Goal: Transaction & Acquisition: Purchase product/service

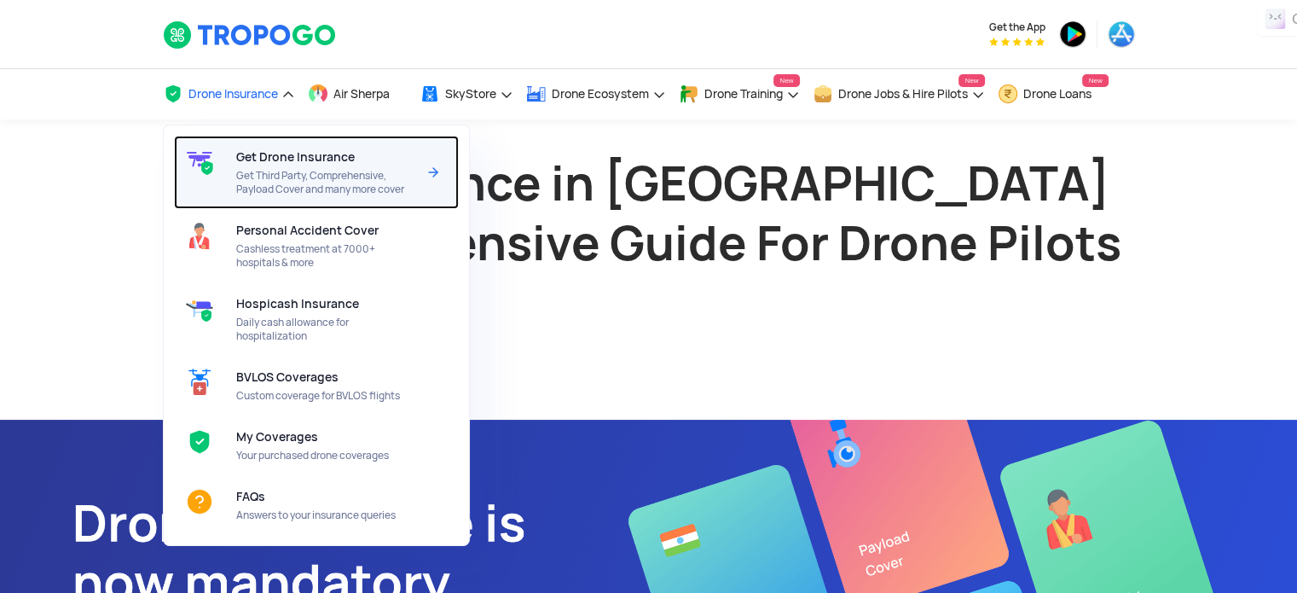
click at [270, 164] on div "Get Drone Insurance Get Third Party, Comprehensive, Payload Cover and many more…" at bounding box center [329, 172] width 187 height 73
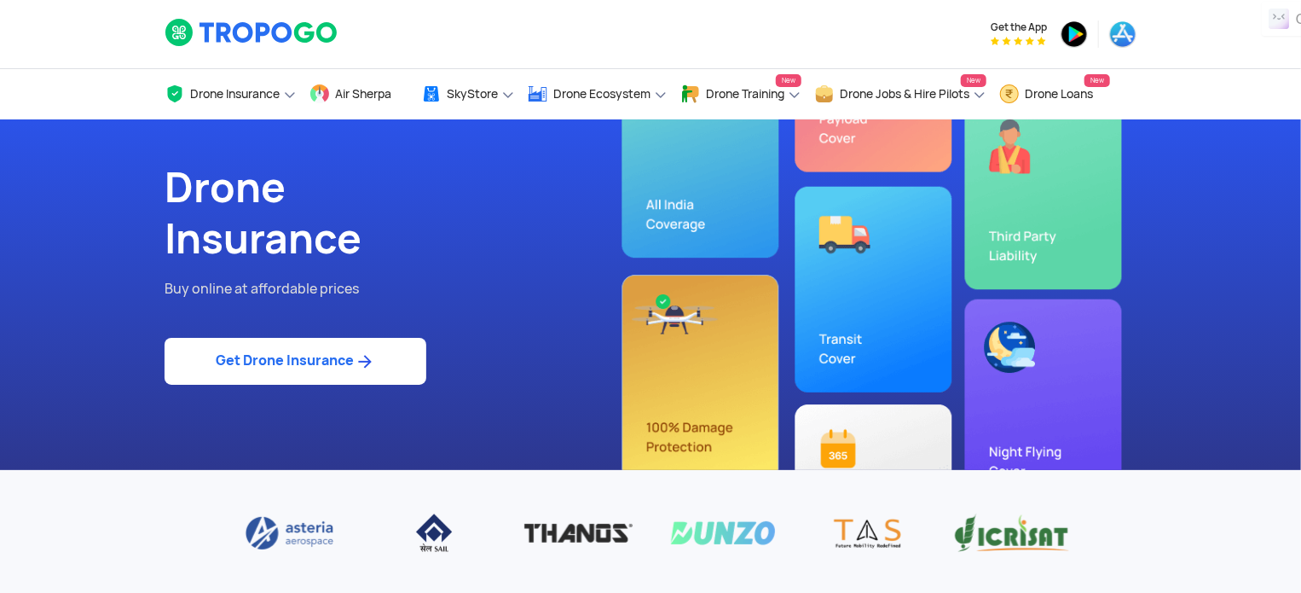
click at [259, 363] on link "Get Drone Insurance" at bounding box center [296, 361] width 262 height 47
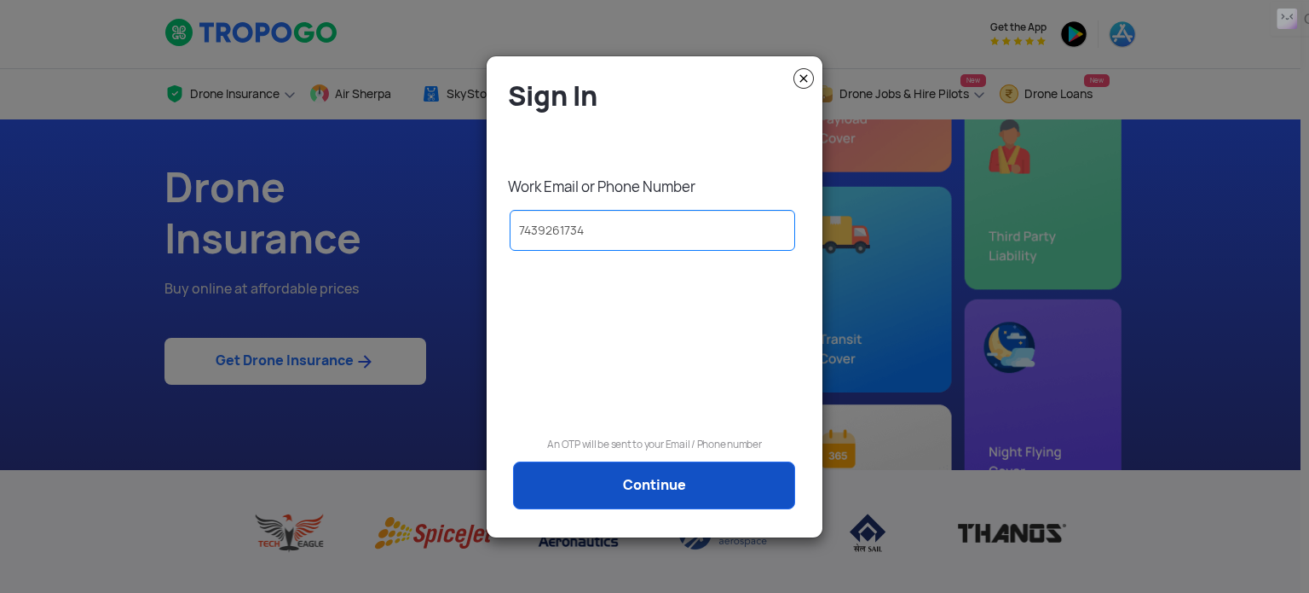
type input "7439261734"
click at [574, 483] on link "Continue" at bounding box center [654, 485] width 282 height 48
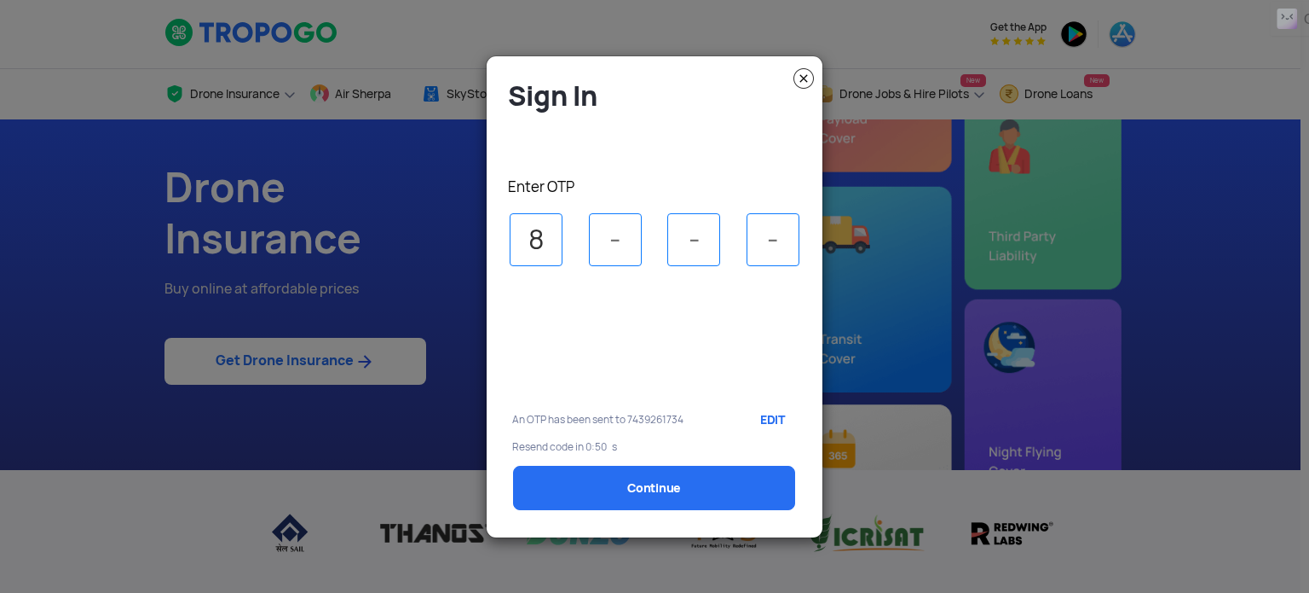
type input "8"
type input "3"
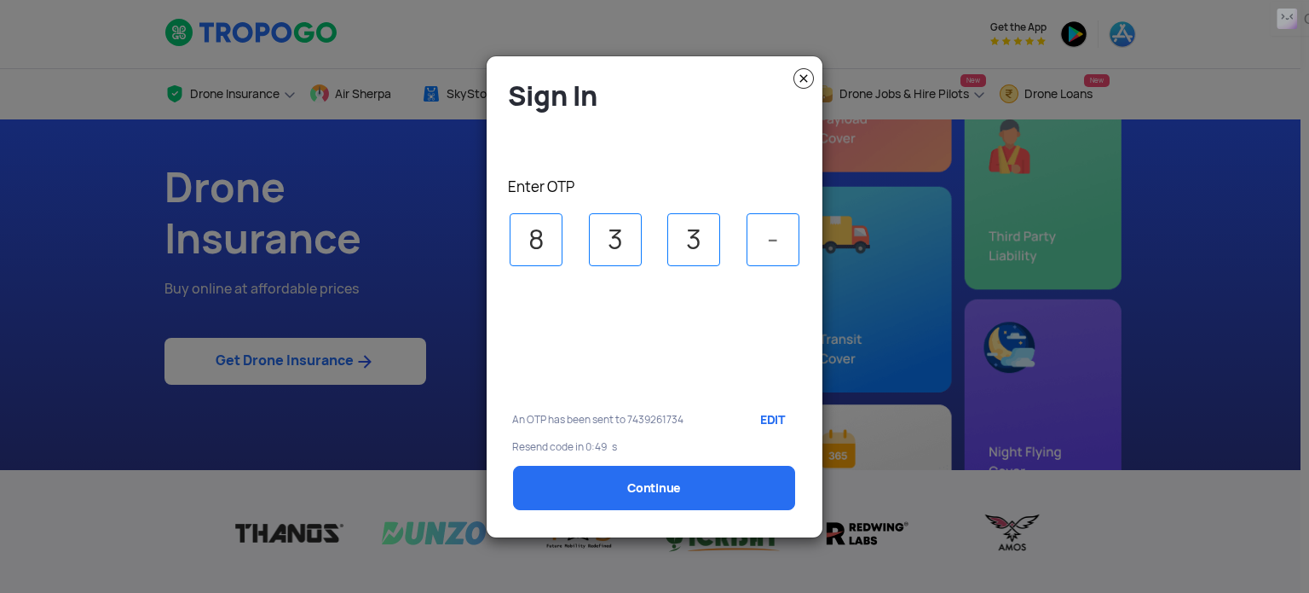
type input "4"
select select "1000000"
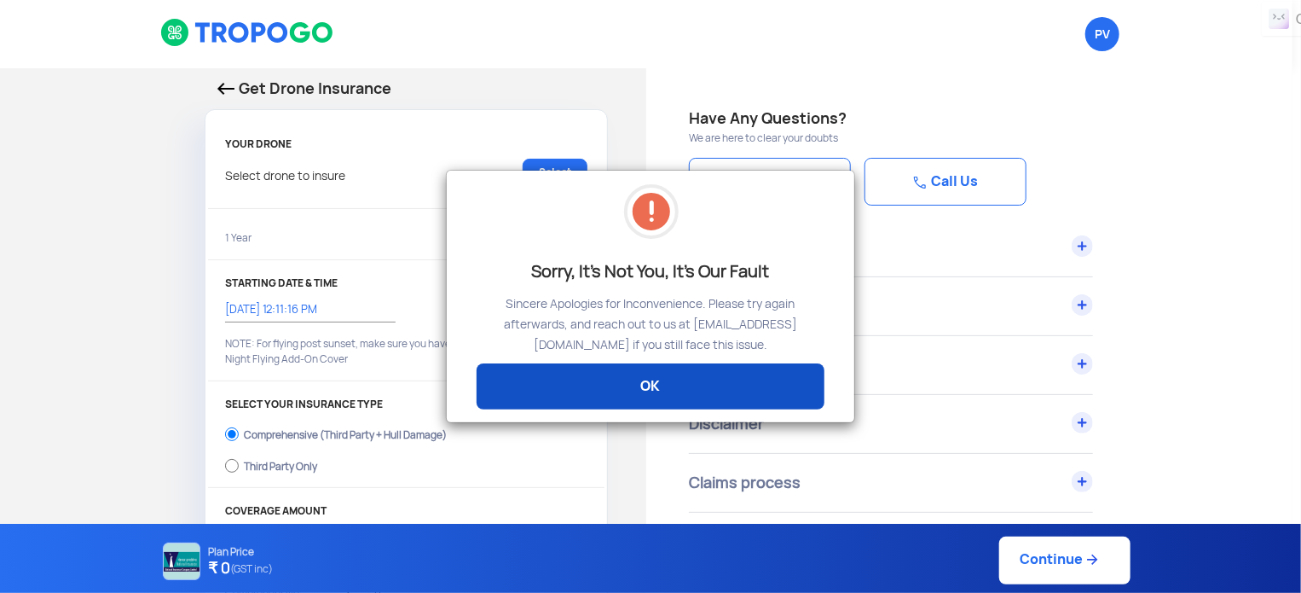
click at [621, 389] on link "OK" at bounding box center [651, 386] width 348 height 46
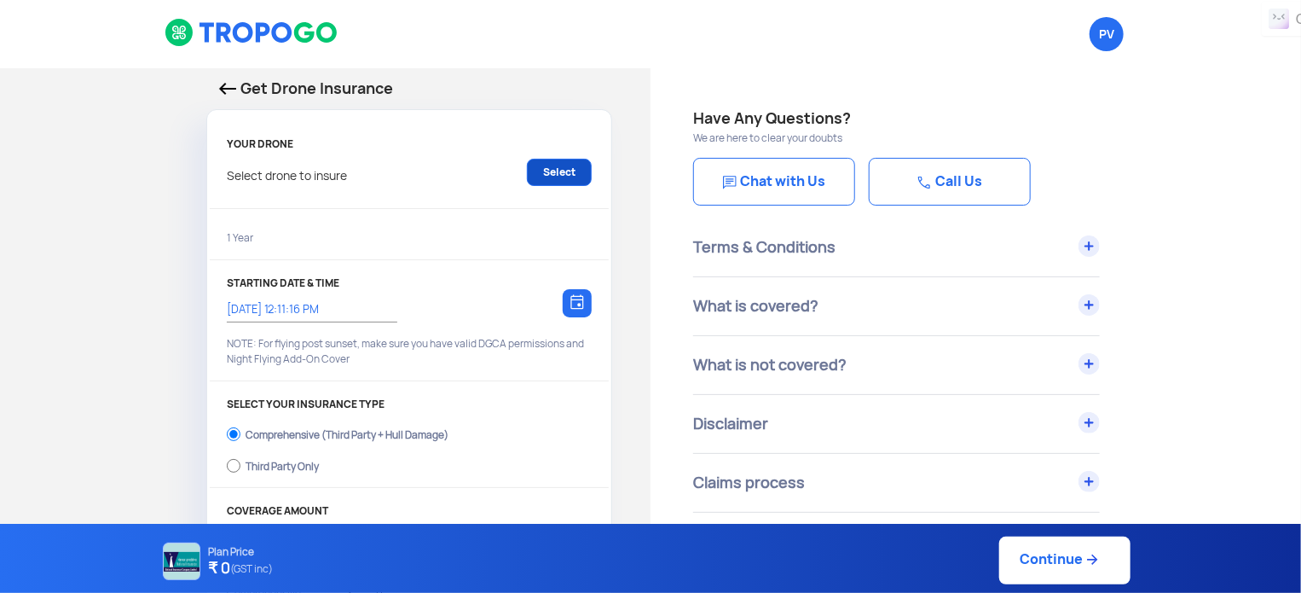
click at [556, 177] on link "Select" at bounding box center [559, 172] width 65 height 27
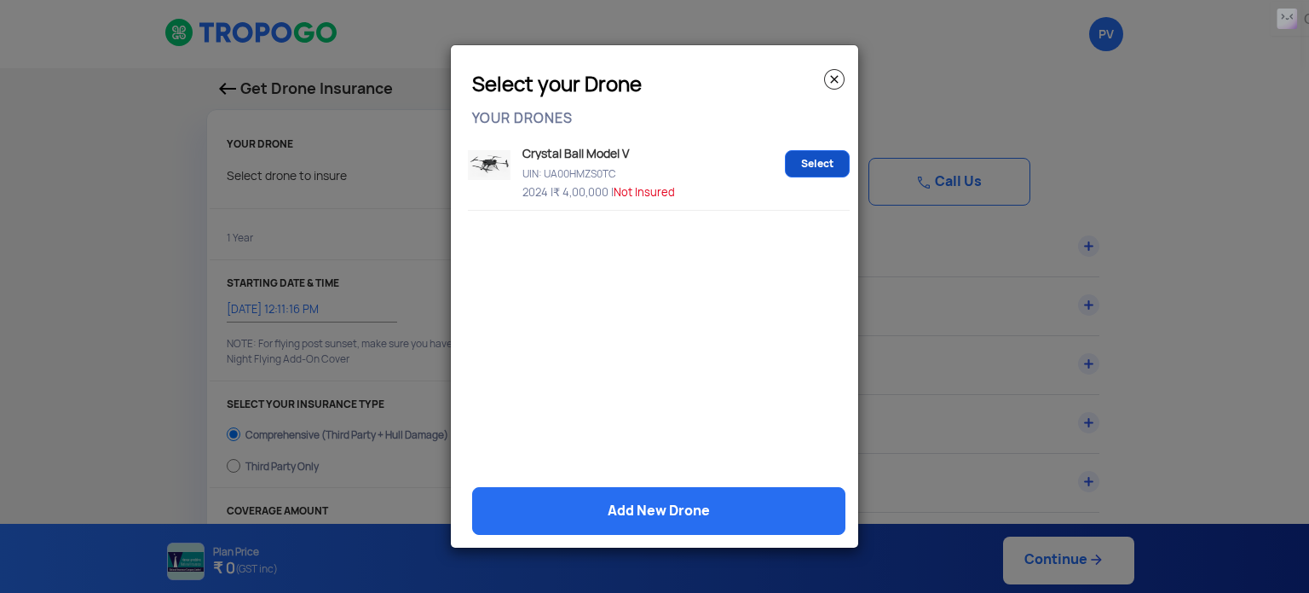
click at [805, 169] on link "Select" at bounding box center [817, 163] width 65 height 27
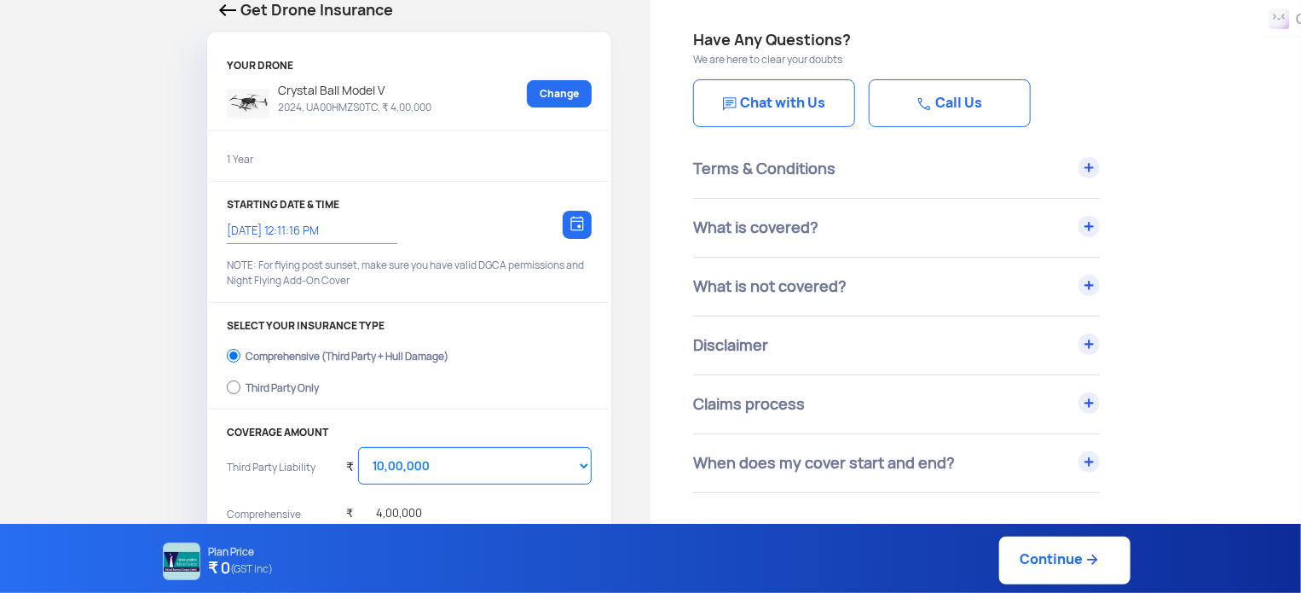
scroll to position [78, 0]
click at [263, 234] on input "5/9/2025, 12:11:16 PM" at bounding box center [303, 230] width 153 height 15
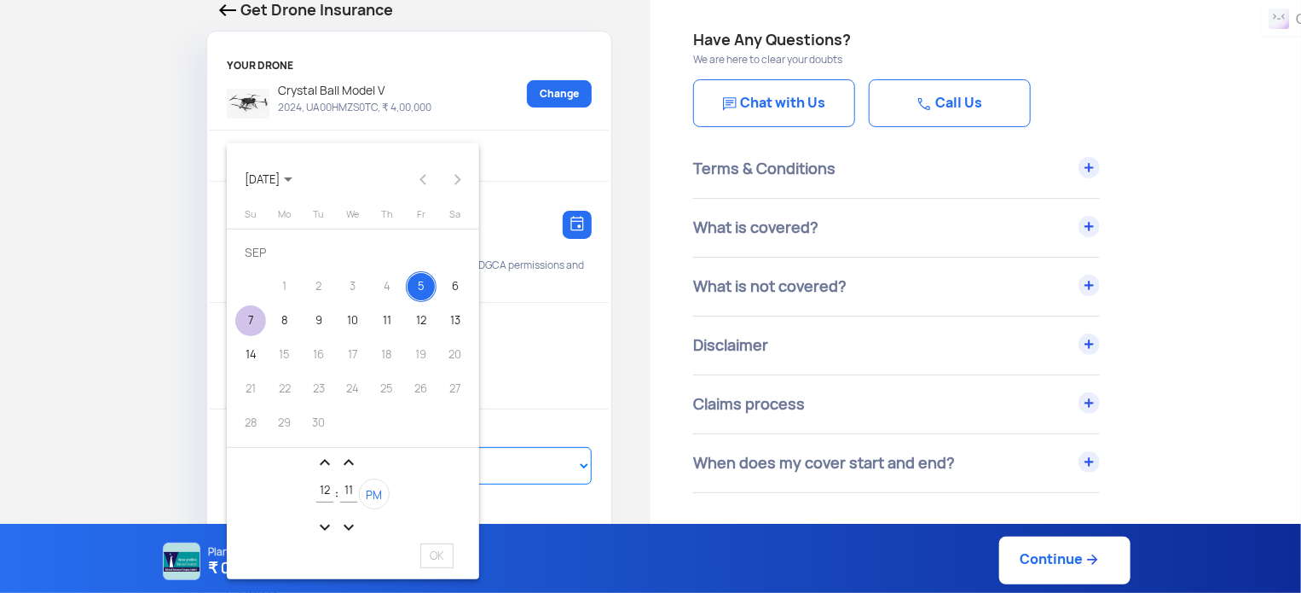
click at [258, 317] on div "7" at bounding box center [250, 320] width 31 height 31
click at [348, 462] on mat-icon "expand_less" at bounding box center [348, 462] width 20 height 20
click at [350, 523] on mat-icon "expand_more" at bounding box center [348, 527] width 20 height 20
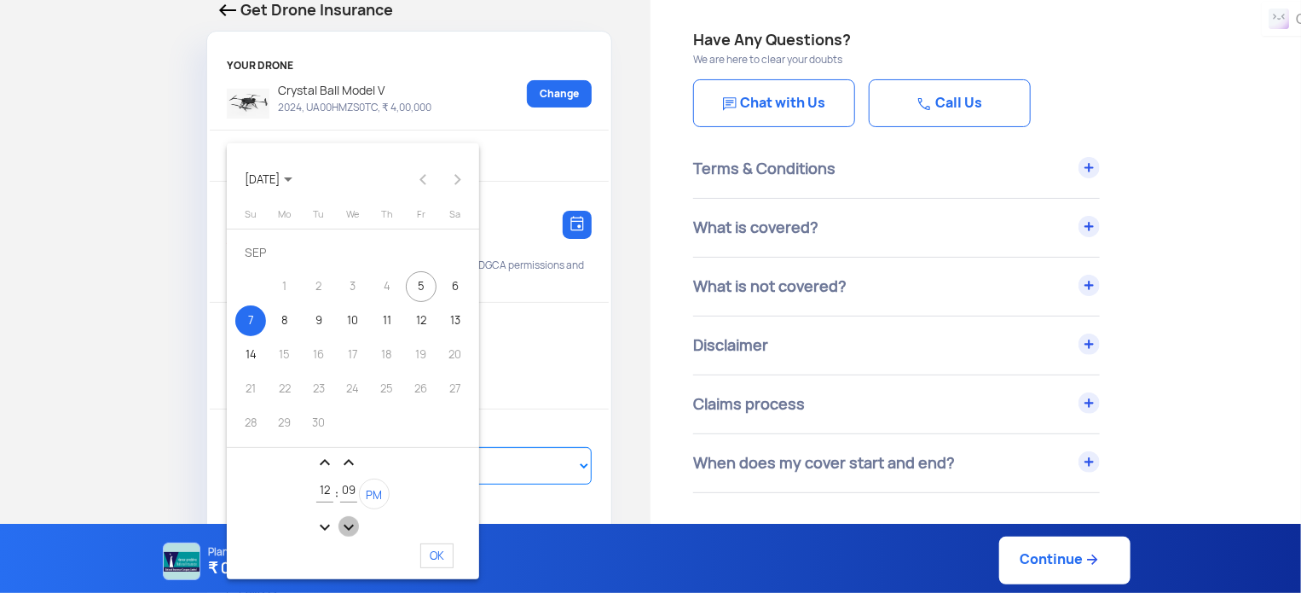
click at [350, 523] on mat-icon "expand_more" at bounding box center [348, 527] width 20 height 20
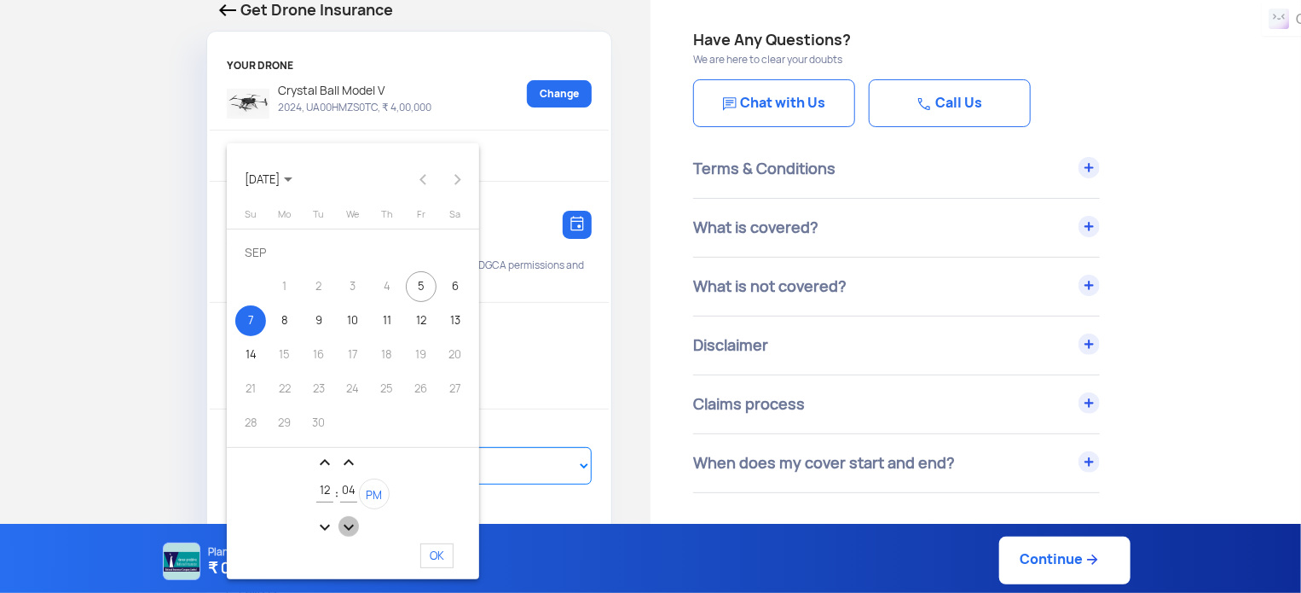
click at [350, 523] on mat-icon "expand_more" at bounding box center [348, 527] width 20 height 20
type input "01"
click at [430, 558] on span "OK" at bounding box center [436, 555] width 33 height 25
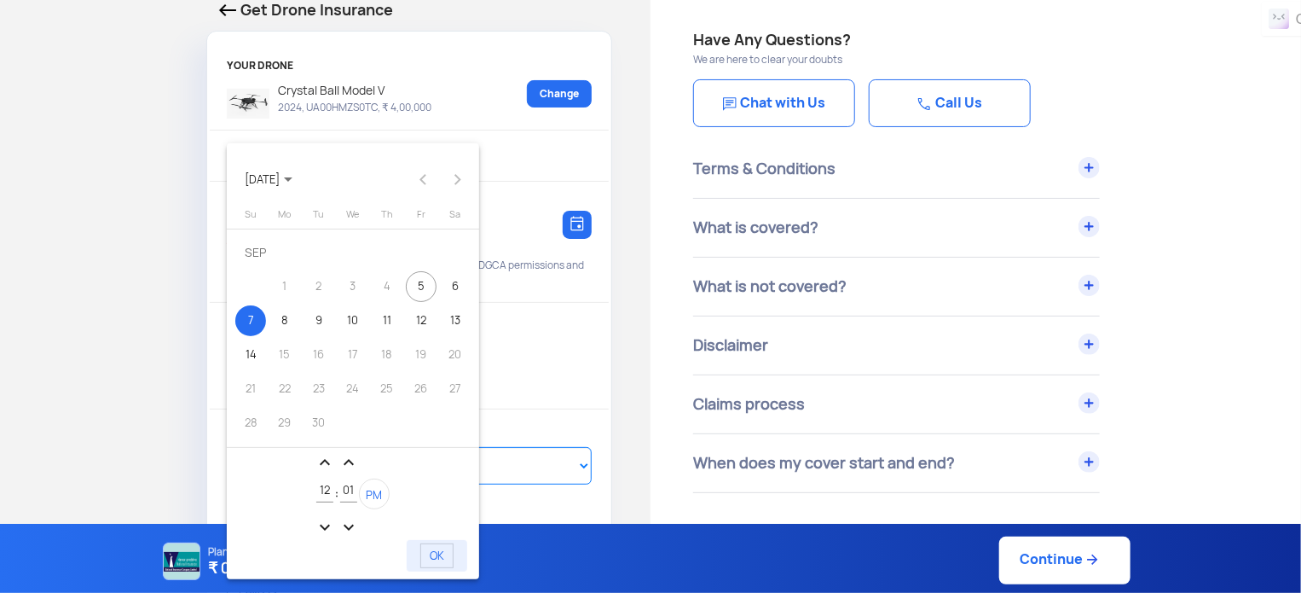
type input "7/9/2025, 12:01:16 PM"
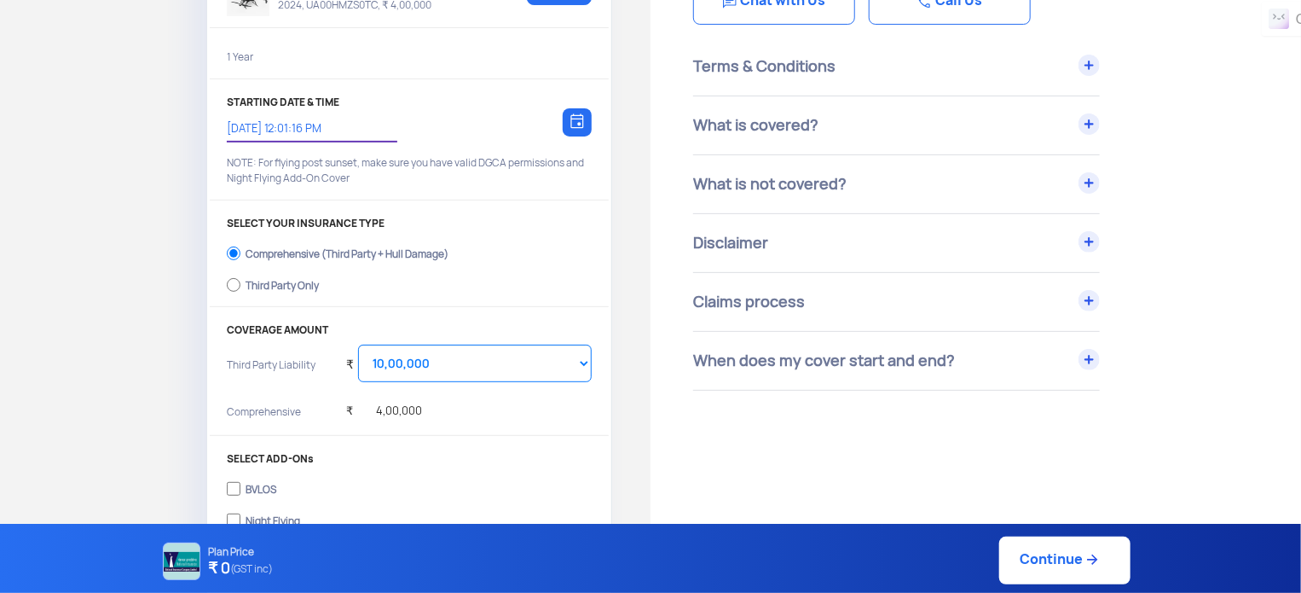
scroll to position [181, 0]
click at [234, 275] on input "Third Party Only" at bounding box center [234, 285] width 14 height 24
radio input "true"
select select "2000000"
click at [232, 251] on input "Comprehensive (Third Party + Hull Damage)" at bounding box center [234, 253] width 14 height 24
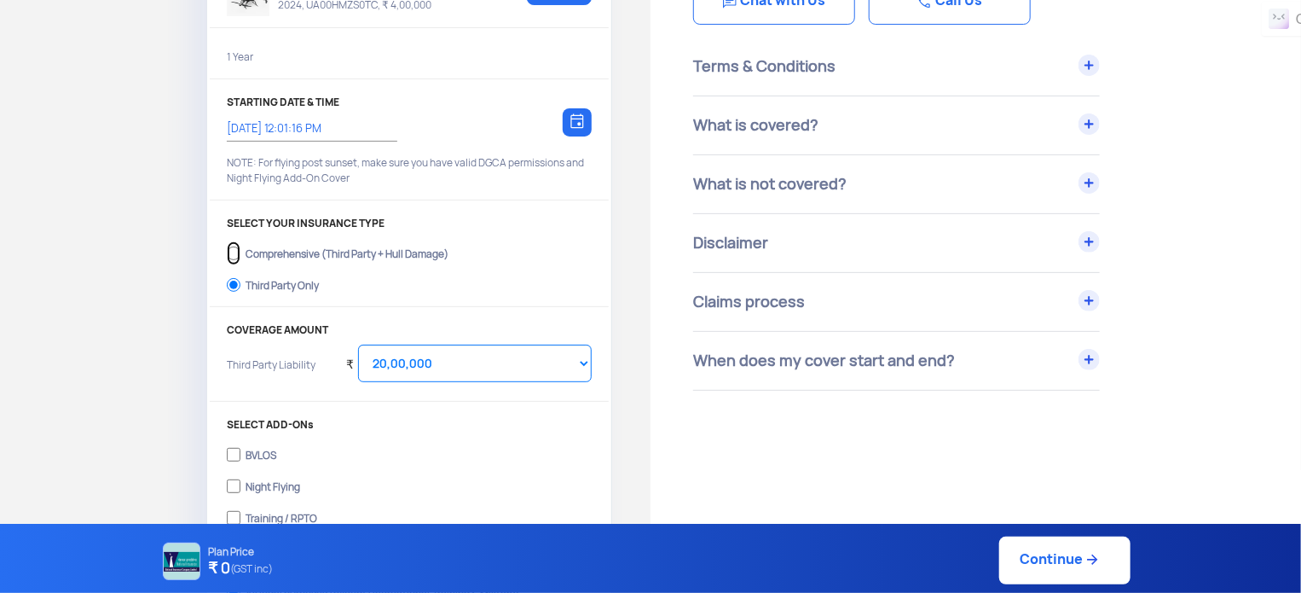
radio input "true"
click at [1059, 562] on link "Continue" at bounding box center [1064, 560] width 131 height 48
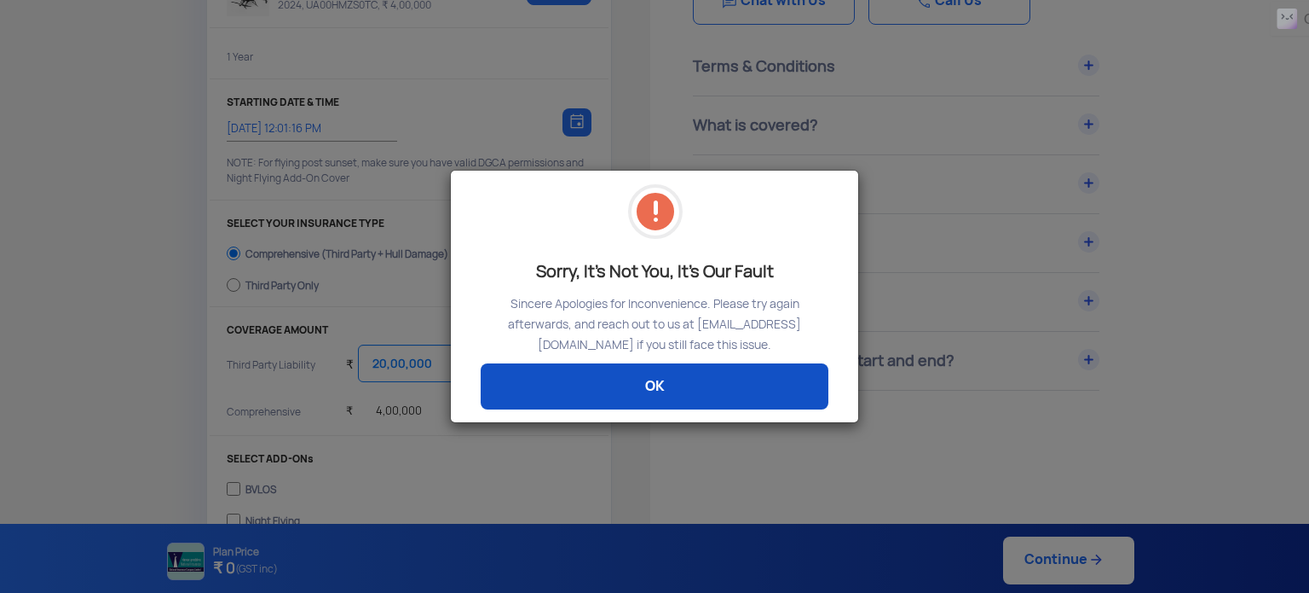
click at [692, 390] on link "OK" at bounding box center [655, 386] width 348 height 46
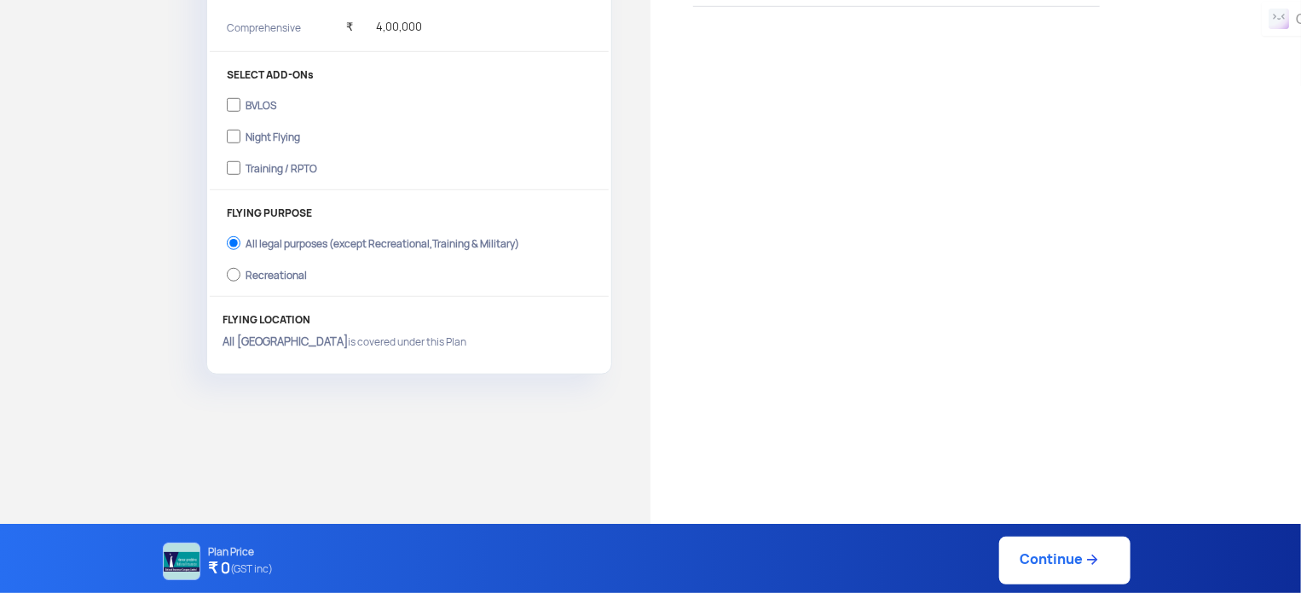
scroll to position [622, 0]
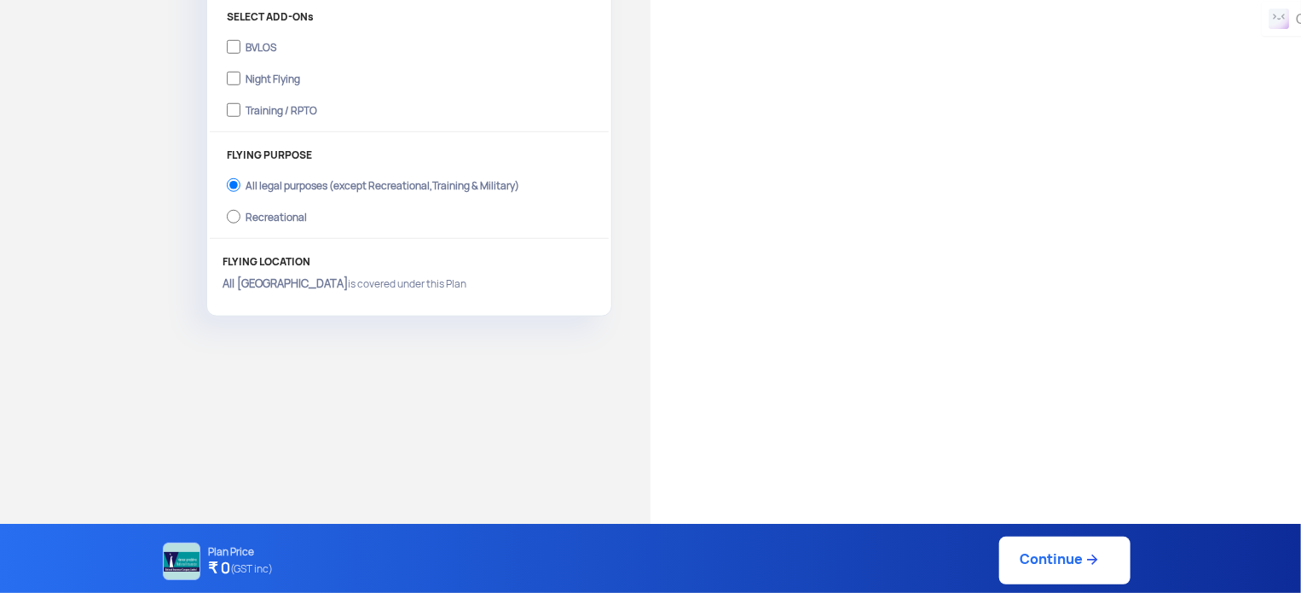
click at [1028, 562] on link "Continue" at bounding box center [1064, 560] width 131 height 48
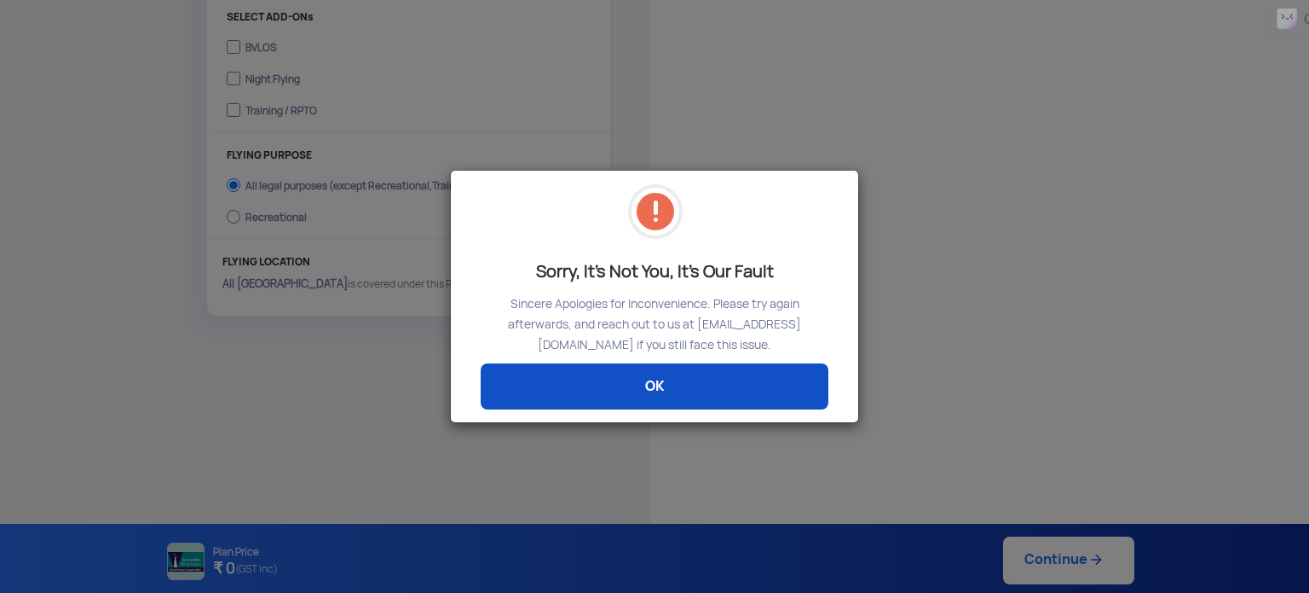
click at [672, 387] on link "OK" at bounding box center [655, 386] width 348 height 46
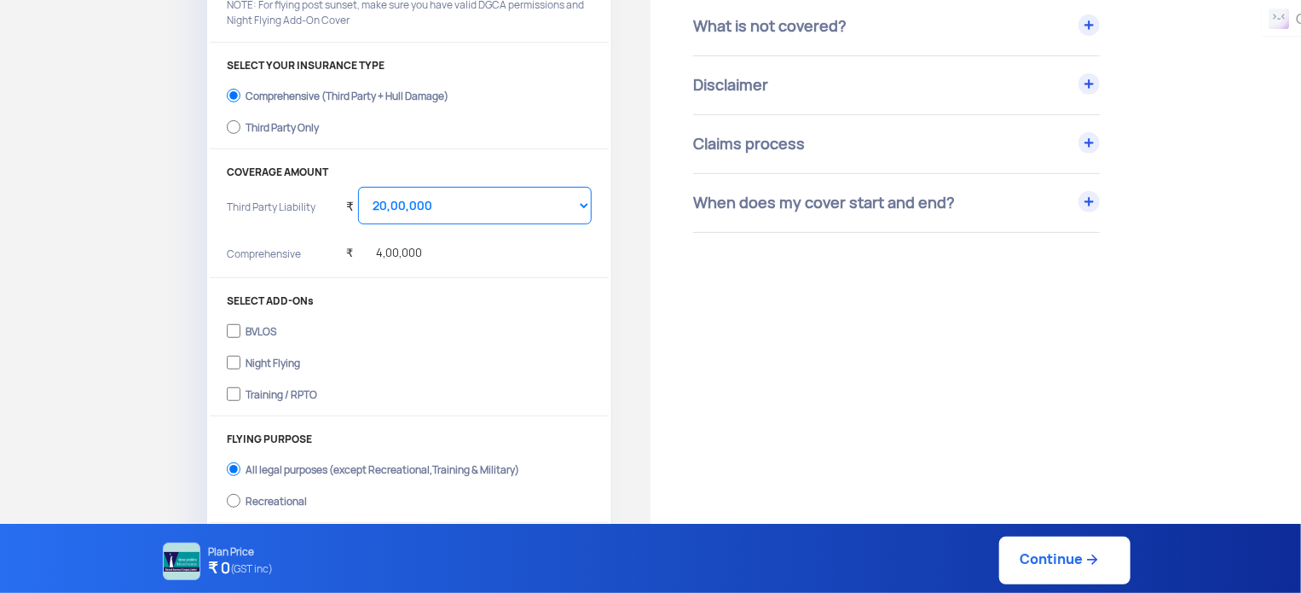
scroll to position [337, 0]
click at [449, 200] on select "Select Amount 10,00,000 15,00,000 20,00,000 25,00,000 30,00,000" at bounding box center [475, 207] width 234 height 38
click at [358, 188] on select "Select Amount 10,00,000 15,00,000 20,00,000 25,00,000 30,00,000" at bounding box center [475, 207] width 234 height 38
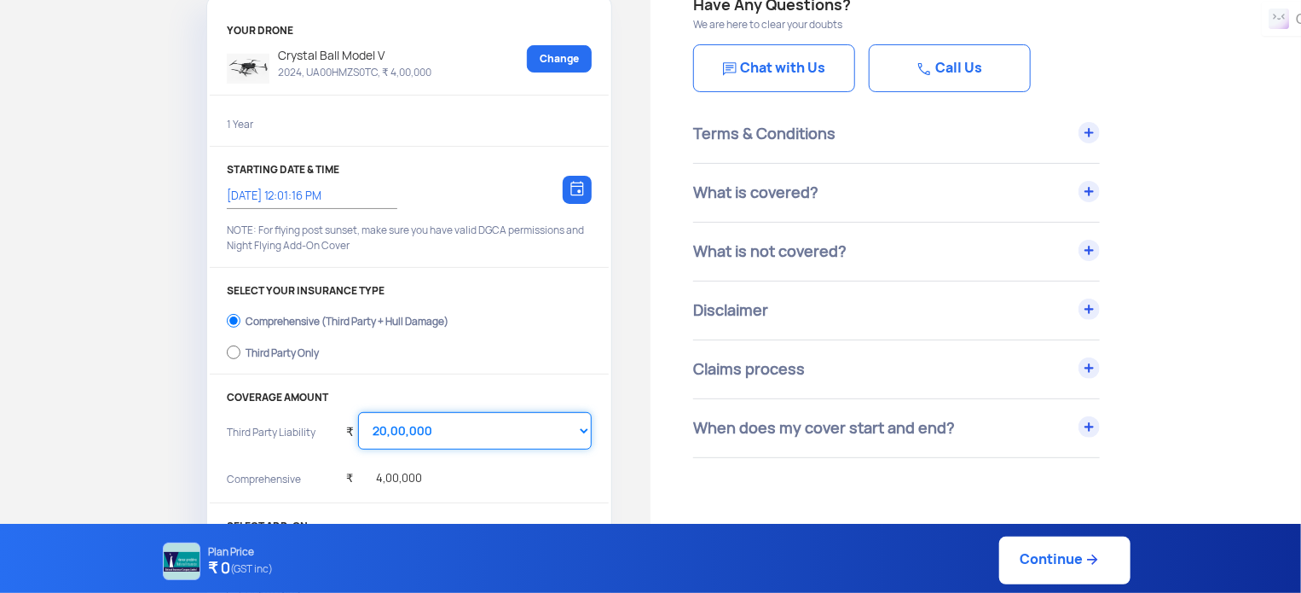
scroll to position [113, 0]
click at [334, 197] on input "7/9/2025, 12:01:16 PM" at bounding box center [303, 196] width 153 height 15
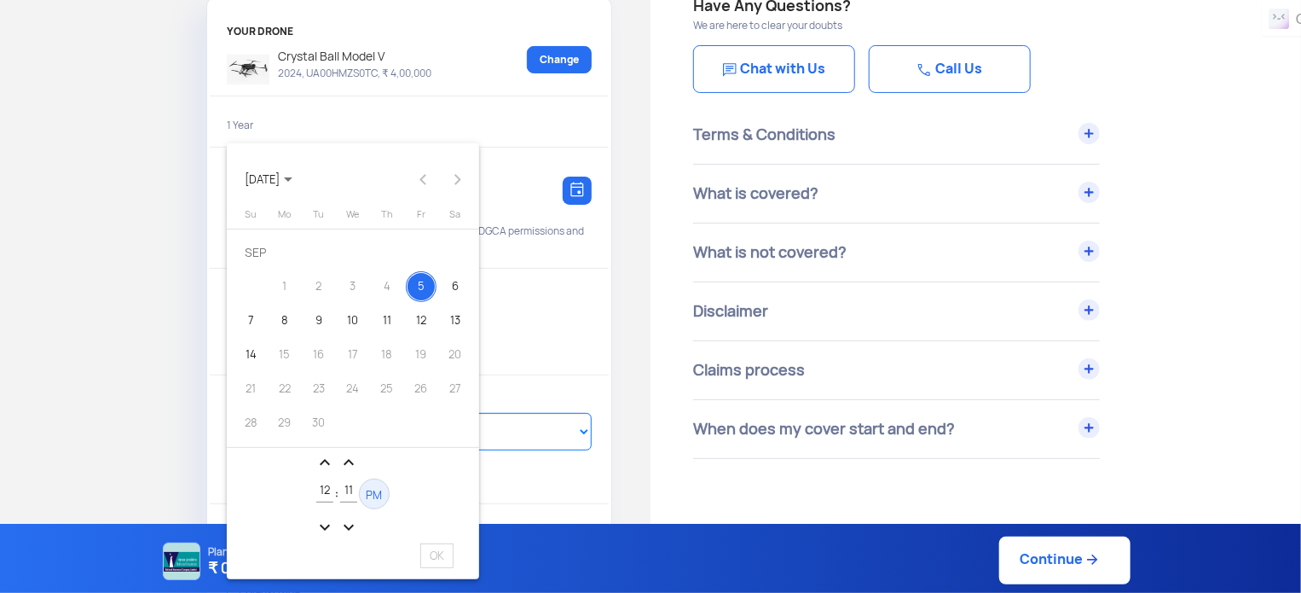
click at [374, 500] on span "PM" at bounding box center [375, 495] width 16 height 14
click at [374, 500] on span "AM" at bounding box center [375, 495] width 16 height 14
click at [374, 500] on span "PM" at bounding box center [375, 495] width 16 height 14
click at [250, 327] on div "7" at bounding box center [250, 320] width 31 height 31
click at [348, 527] on mat-icon "expand_more" at bounding box center [348, 527] width 20 height 20
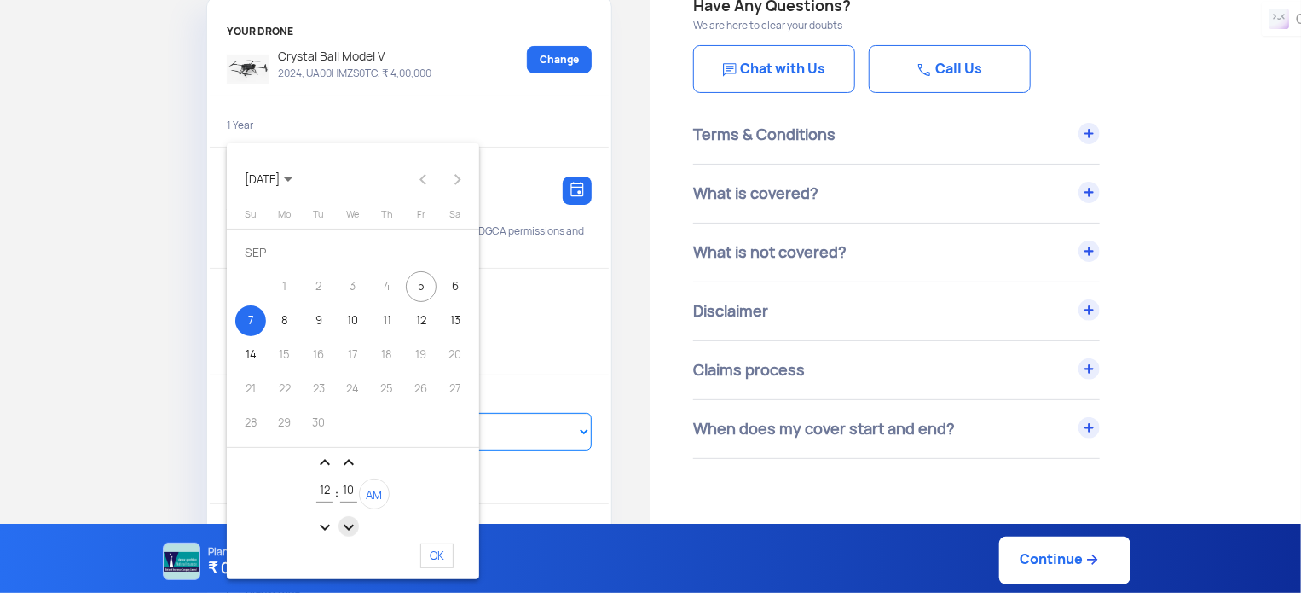
click at [348, 527] on mat-icon "expand_more" at bounding box center [348, 527] width 20 height 20
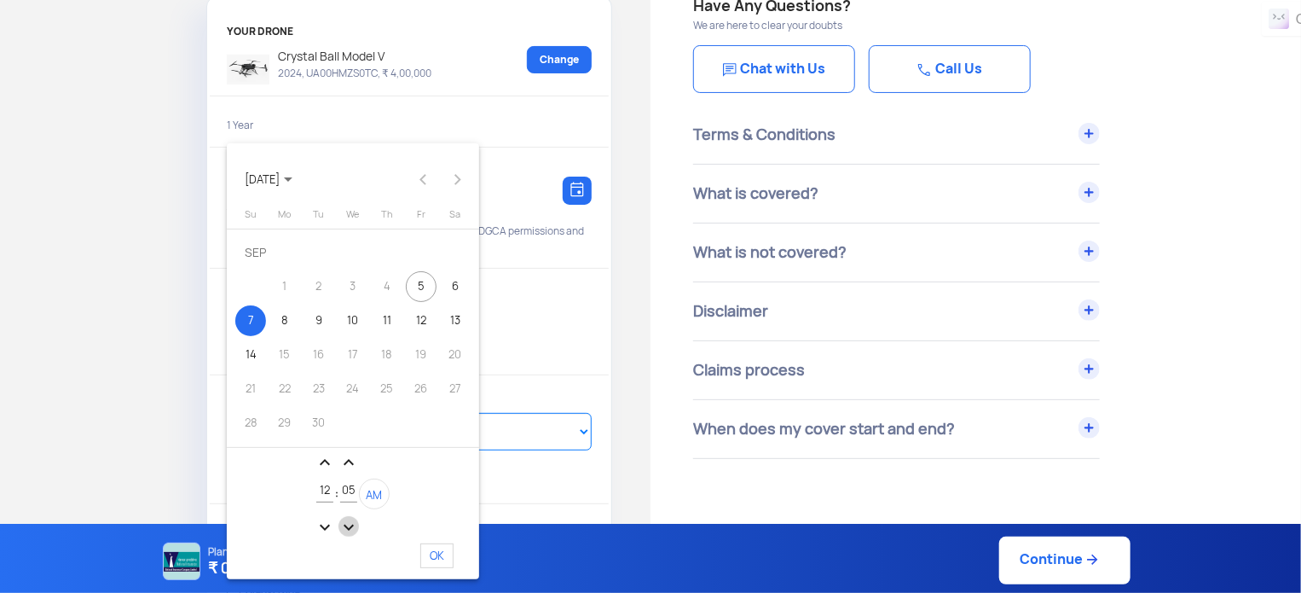
click at [348, 527] on mat-icon "expand_more" at bounding box center [348, 527] width 20 height 20
type input "01"
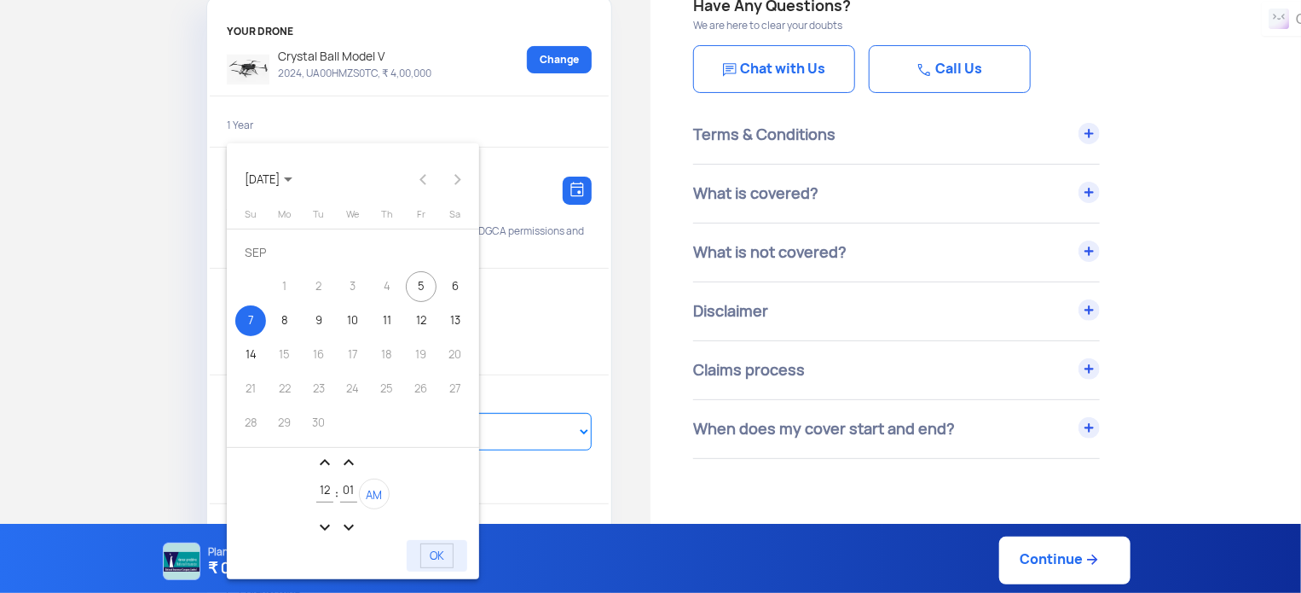
click at [451, 555] on span "OK" at bounding box center [436, 555] width 33 height 25
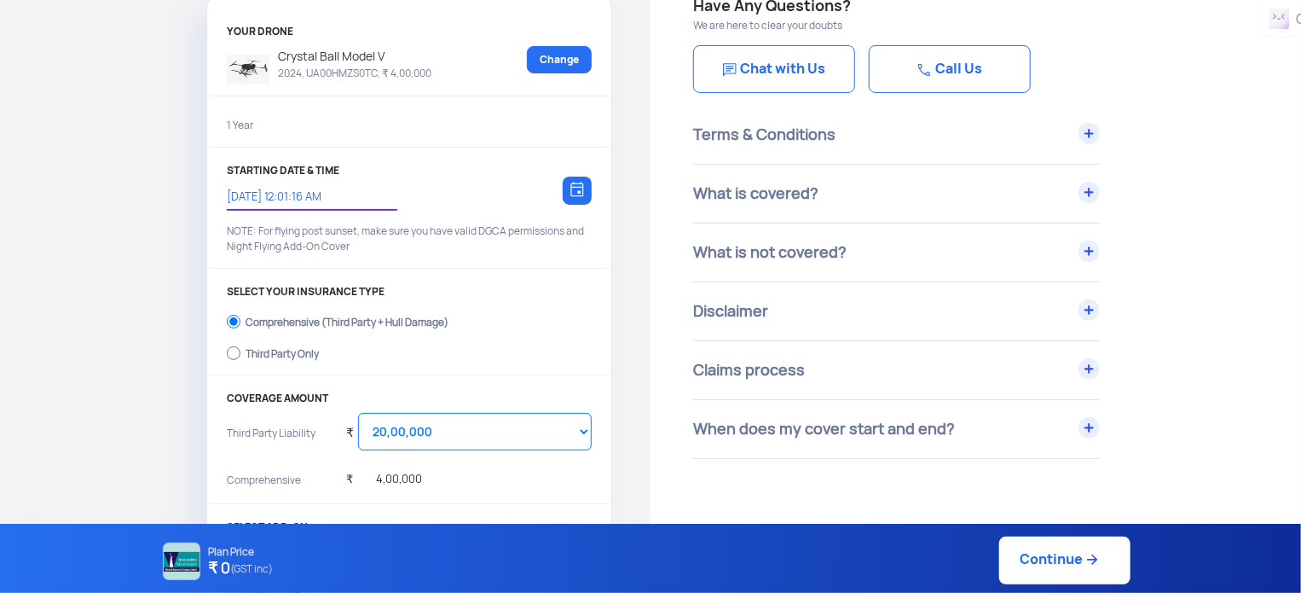
click at [316, 194] on input "7/9/2025, 12:01:16 AM" at bounding box center [303, 196] width 153 height 15
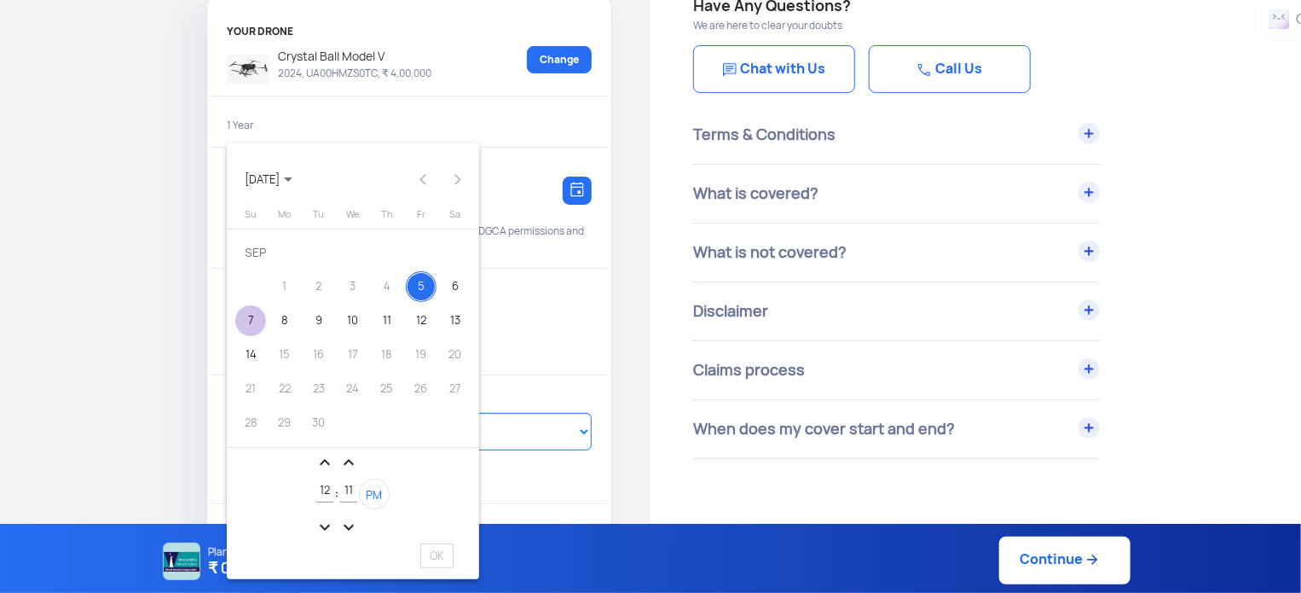
click at [254, 323] on div "7" at bounding box center [250, 320] width 31 height 31
click at [365, 488] on button "PM" at bounding box center [374, 493] width 31 height 31
click at [439, 556] on span "OK" at bounding box center [436, 555] width 33 height 25
type input "7/9/2025, 12:11:16 AM"
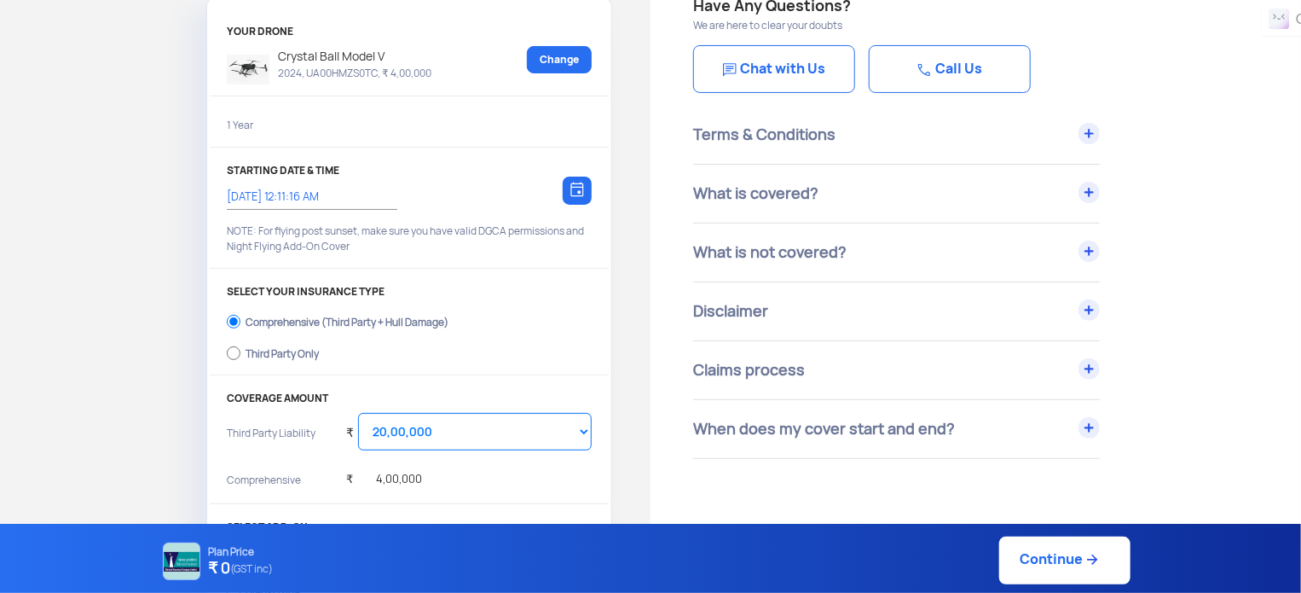
click at [1013, 553] on link "Continue" at bounding box center [1064, 560] width 131 height 48
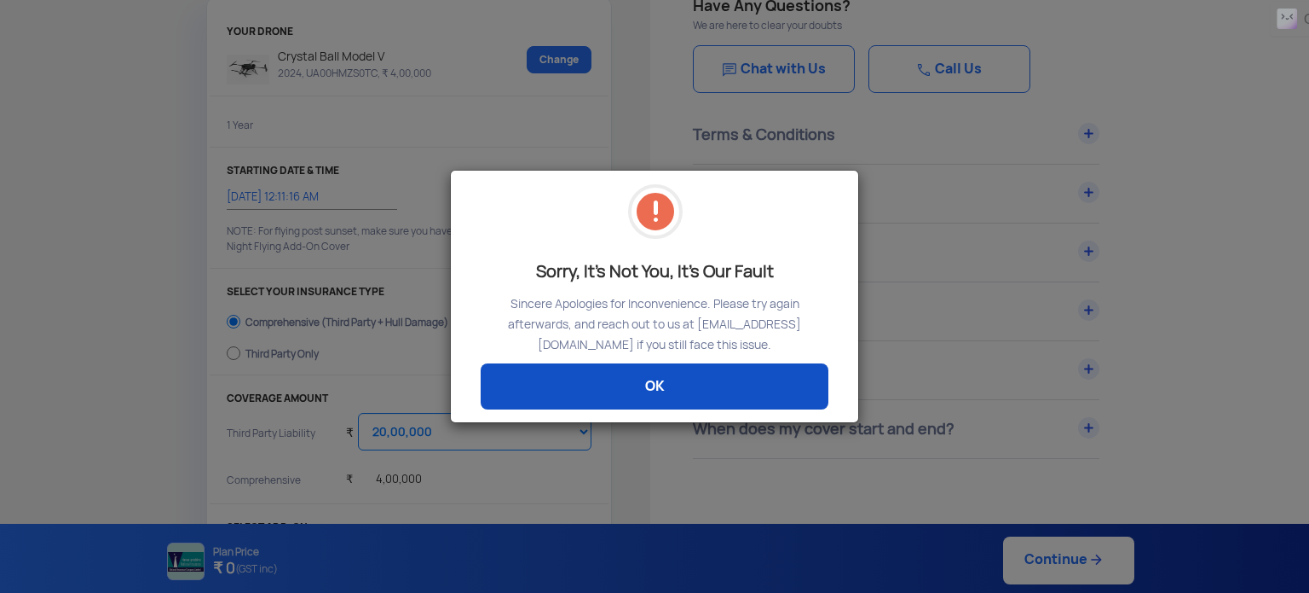
click at [716, 408] on link "OK" at bounding box center [655, 386] width 348 height 46
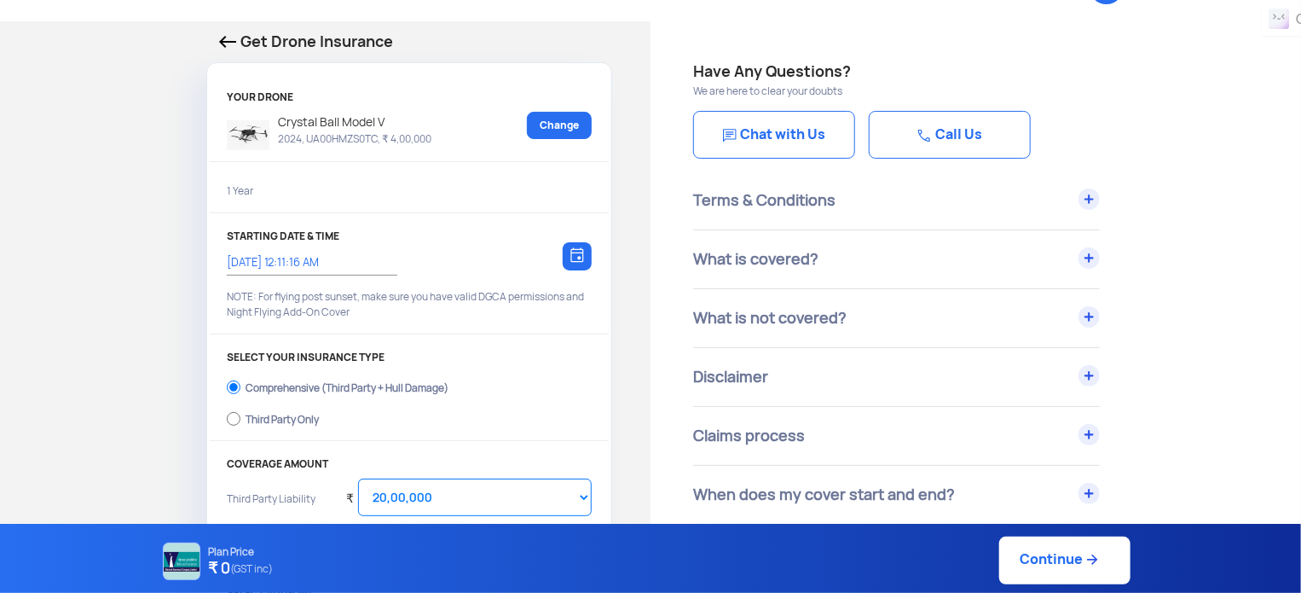
scroll to position [48, 0]
click at [419, 138] on p "2024, UA00HMZS0TC, ₹ 4,00,000" at bounding box center [350, 138] width 162 height 14
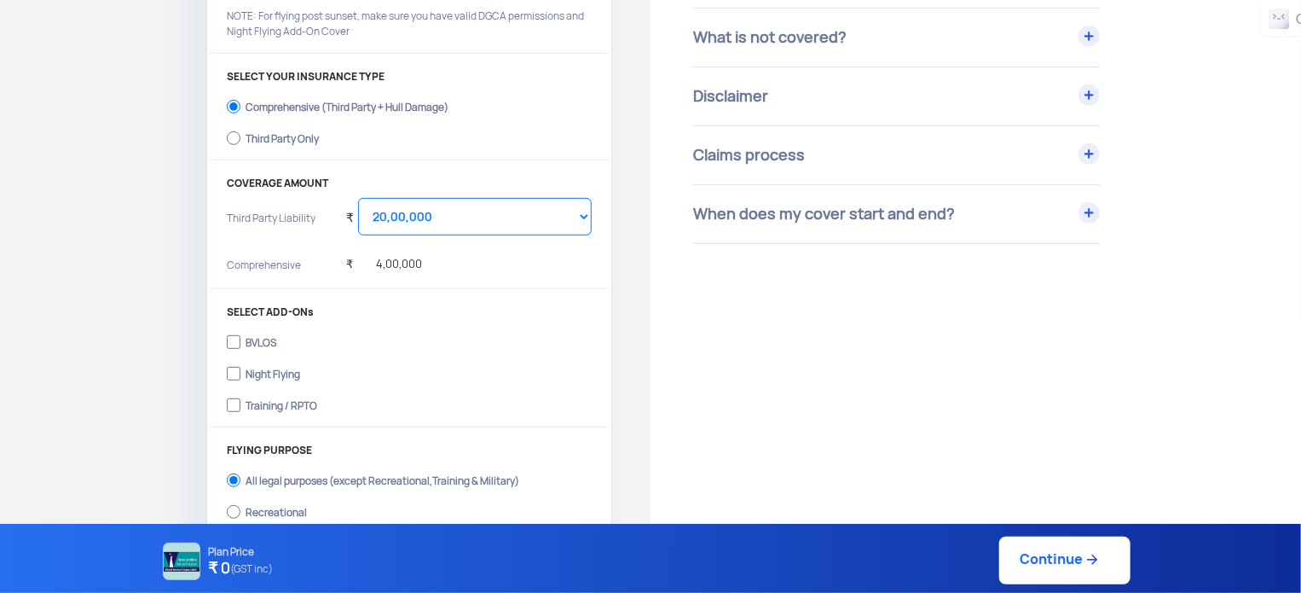
scroll to position [0, 0]
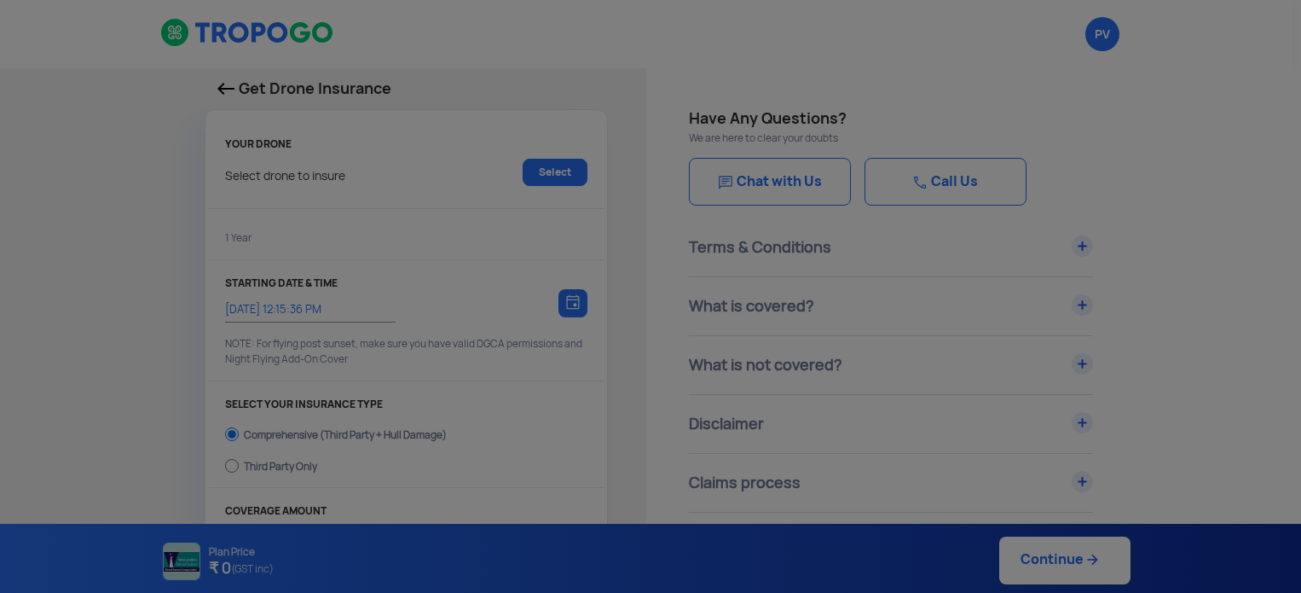
select select "1000000"
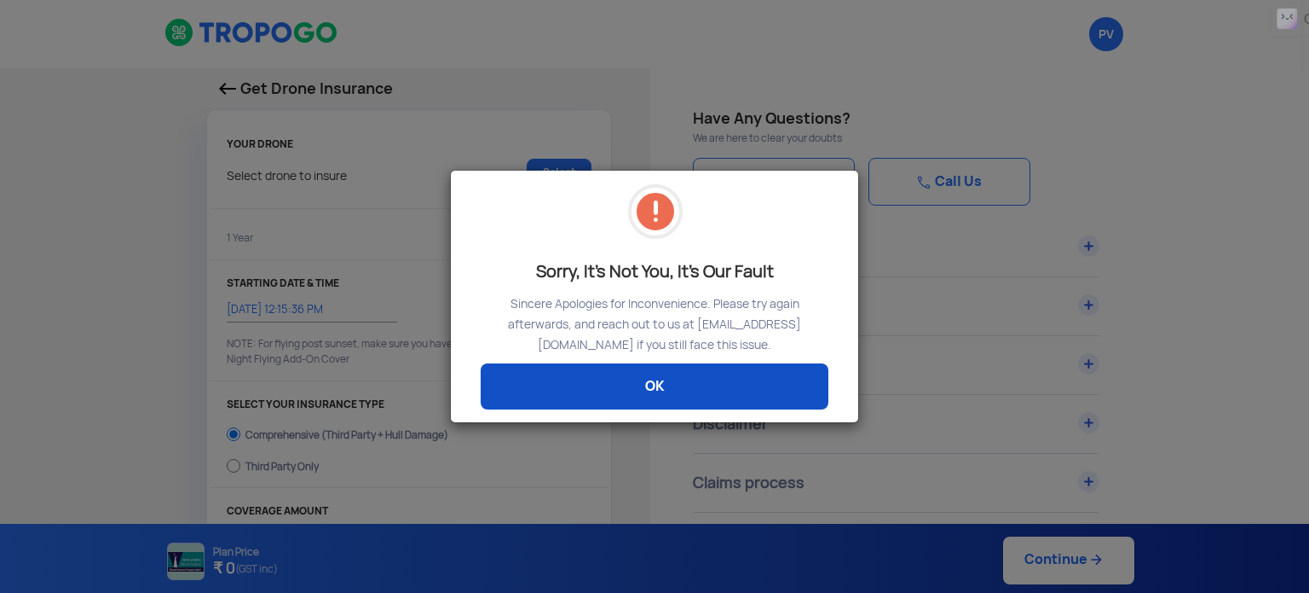
click at [740, 396] on link "OK" at bounding box center [655, 386] width 348 height 46
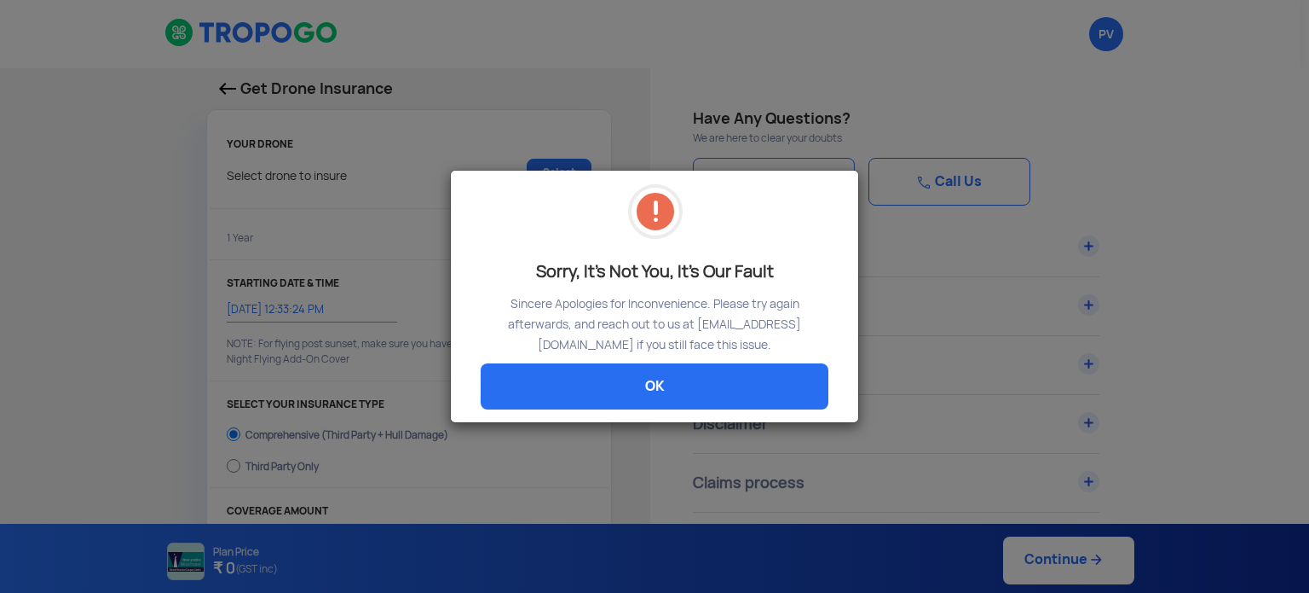
select select "1000000"
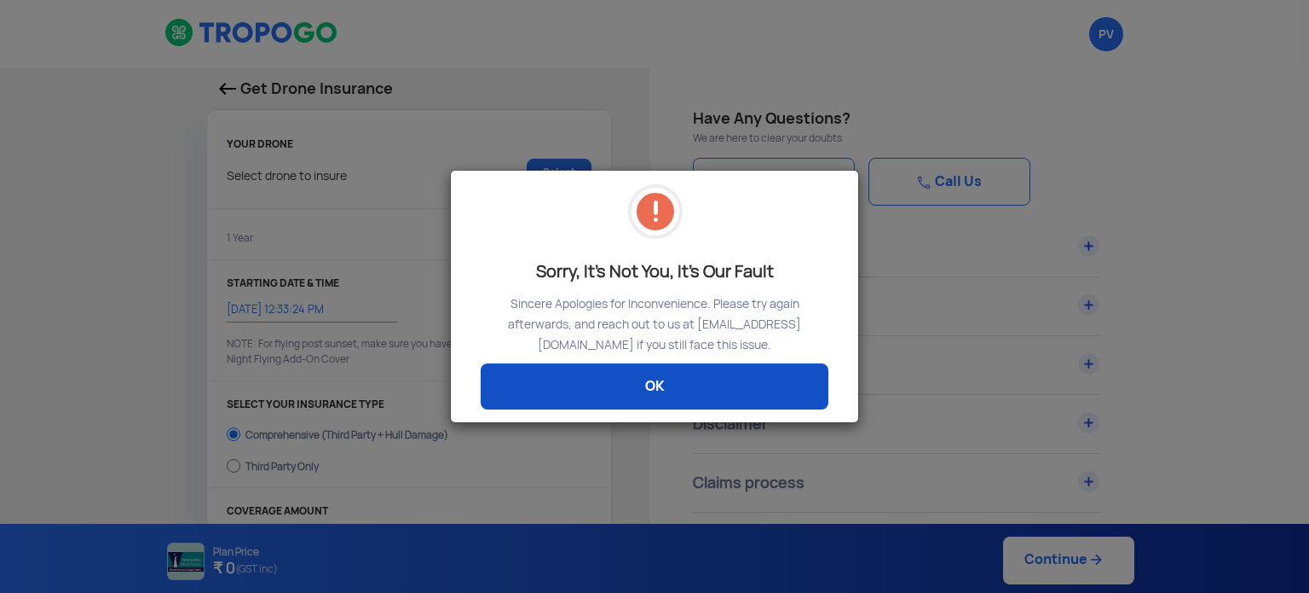
click at [586, 402] on link "OK" at bounding box center [655, 386] width 348 height 46
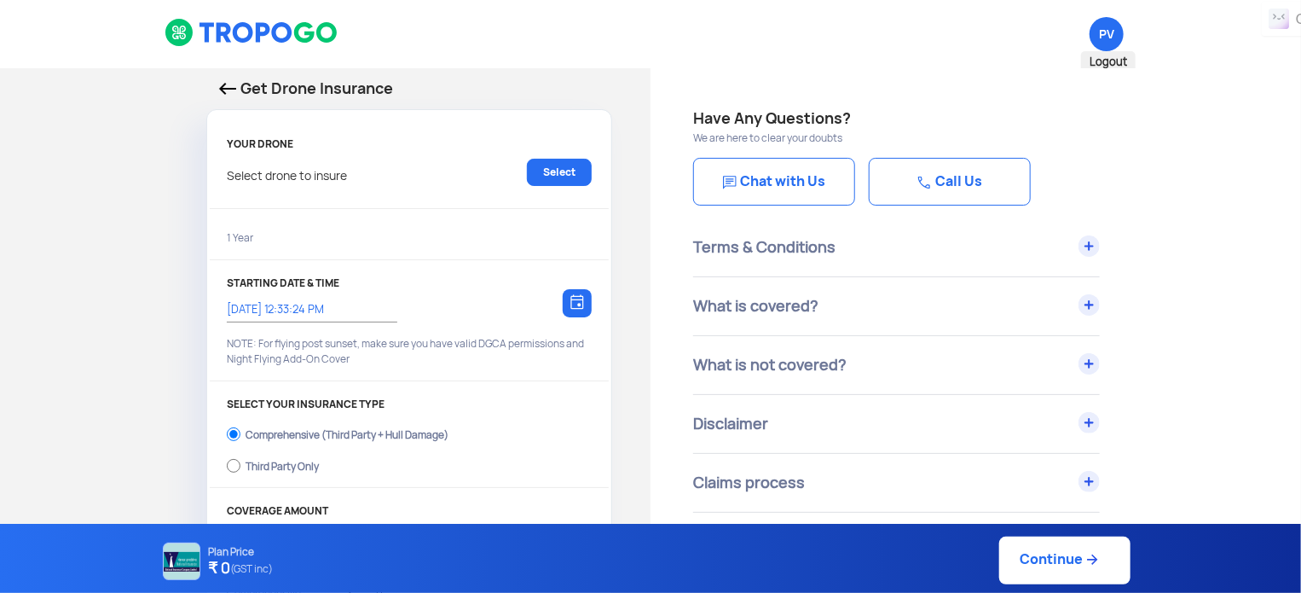
click at [1113, 34] on span "PV Logout" at bounding box center [1107, 34] width 34 height 34
click at [1105, 30] on span "PV Logout" at bounding box center [1107, 34] width 34 height 34
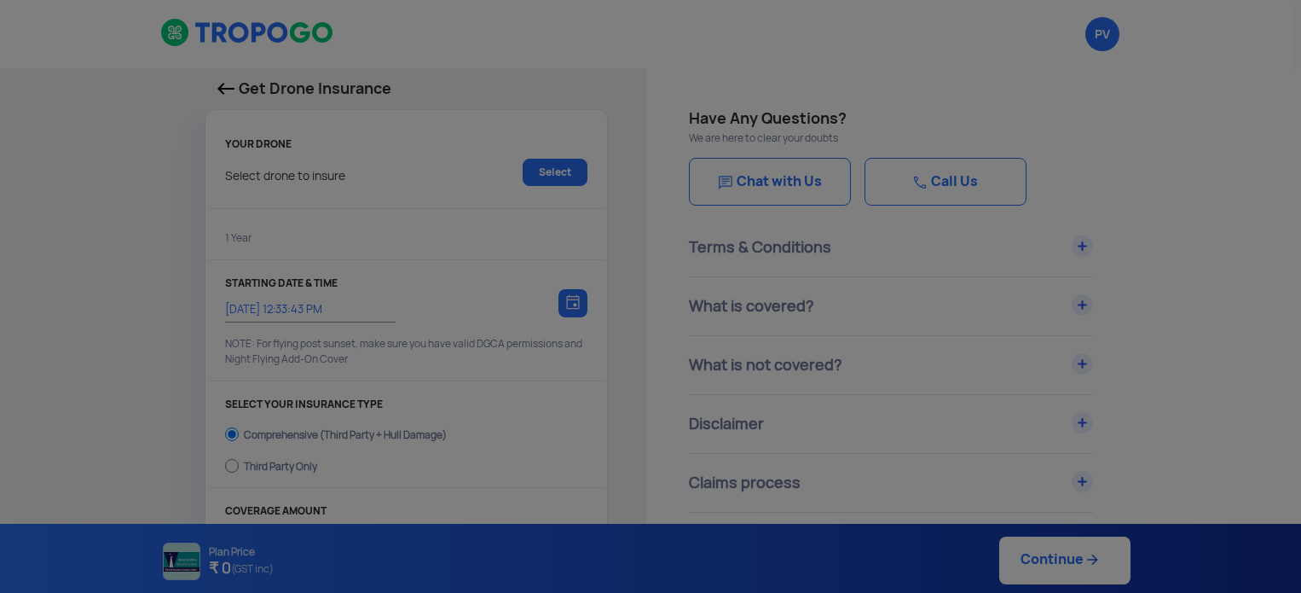
select select "1000000"
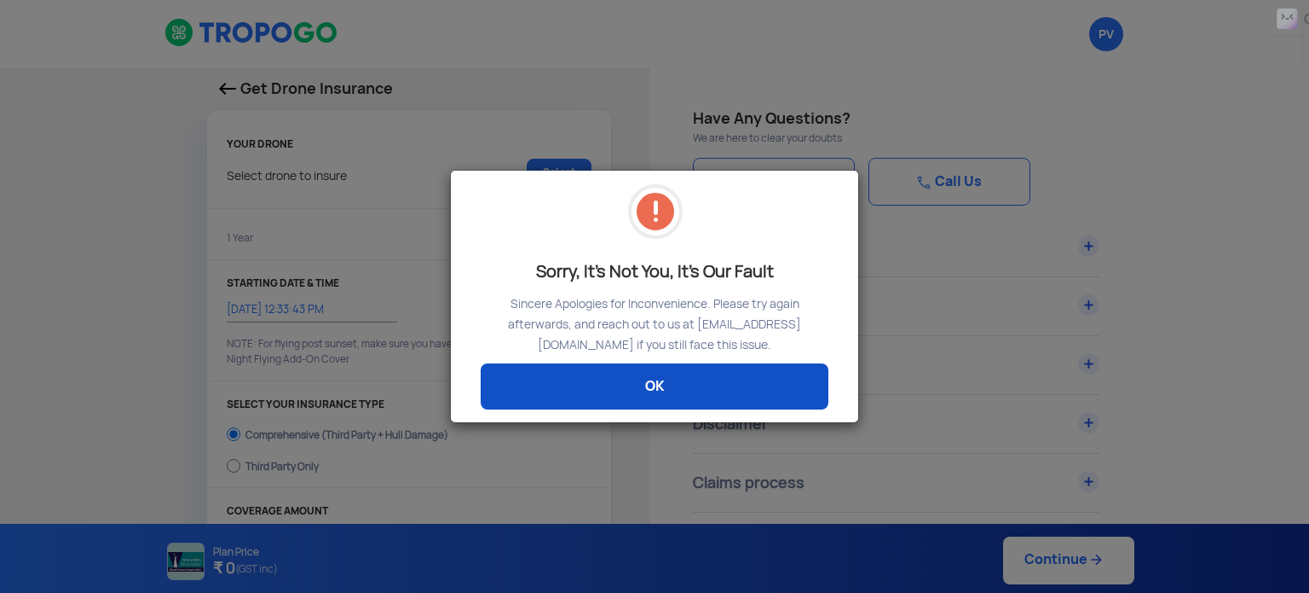
click at [671, 396] on link "OK" at bounding box center [655, 386] width 348 height 46
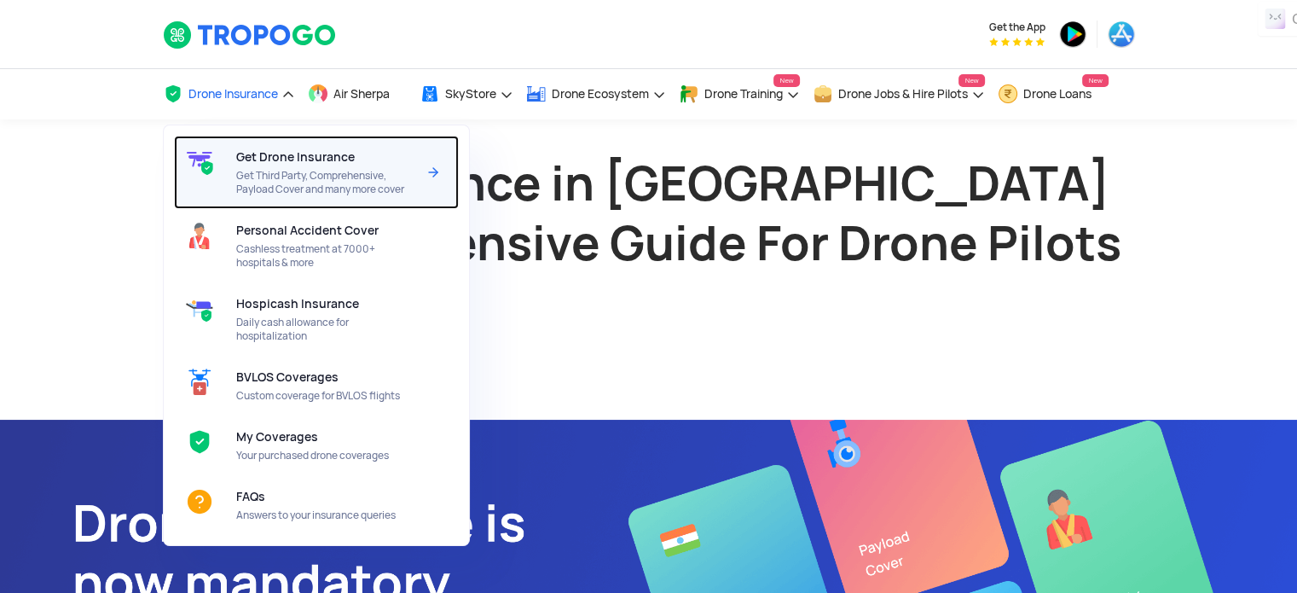
click at [262, 188] on span "Get Third Party, Comprehensive, Payload Cover and many more cover" at bounding box center [326, 182] width 180 height 27
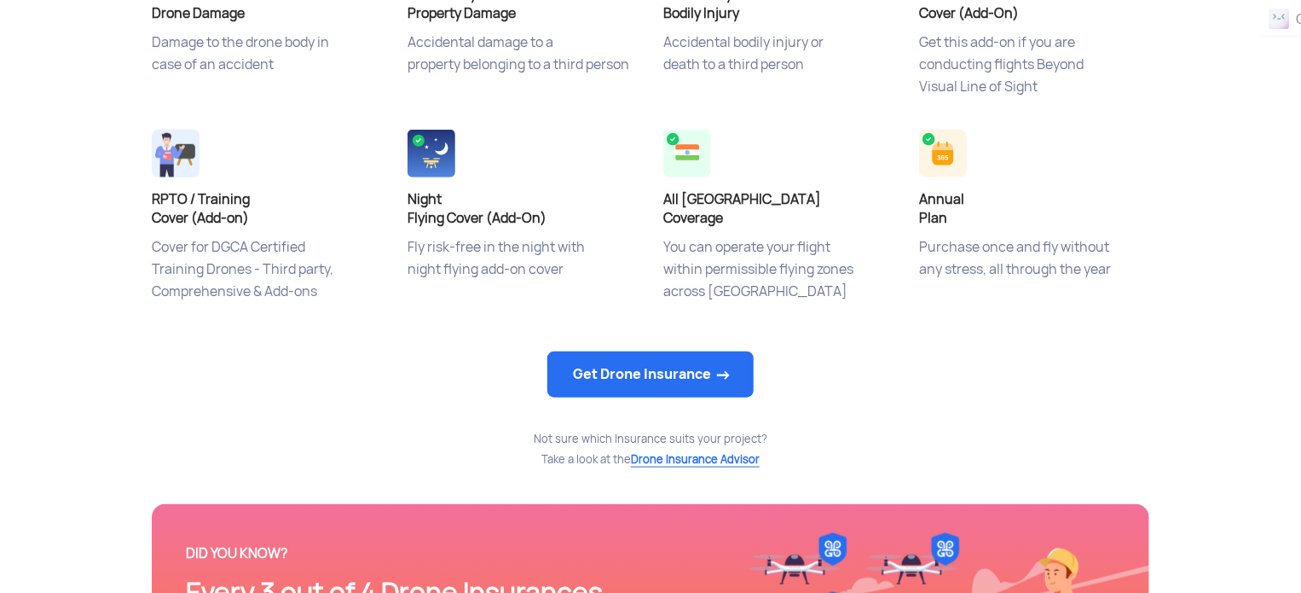
scroll to position [814, 0]
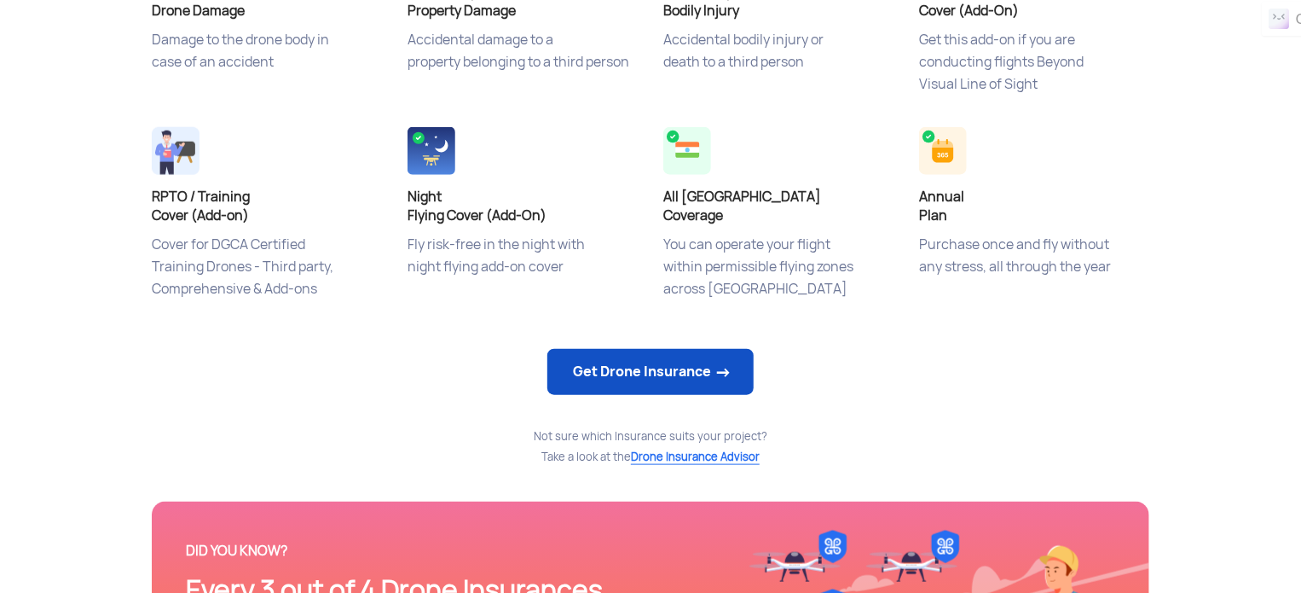
click at [614, 378] on link "Get Drone Insurance" at bounding box center [650, 372] width 206 height 46
select select "1000000"
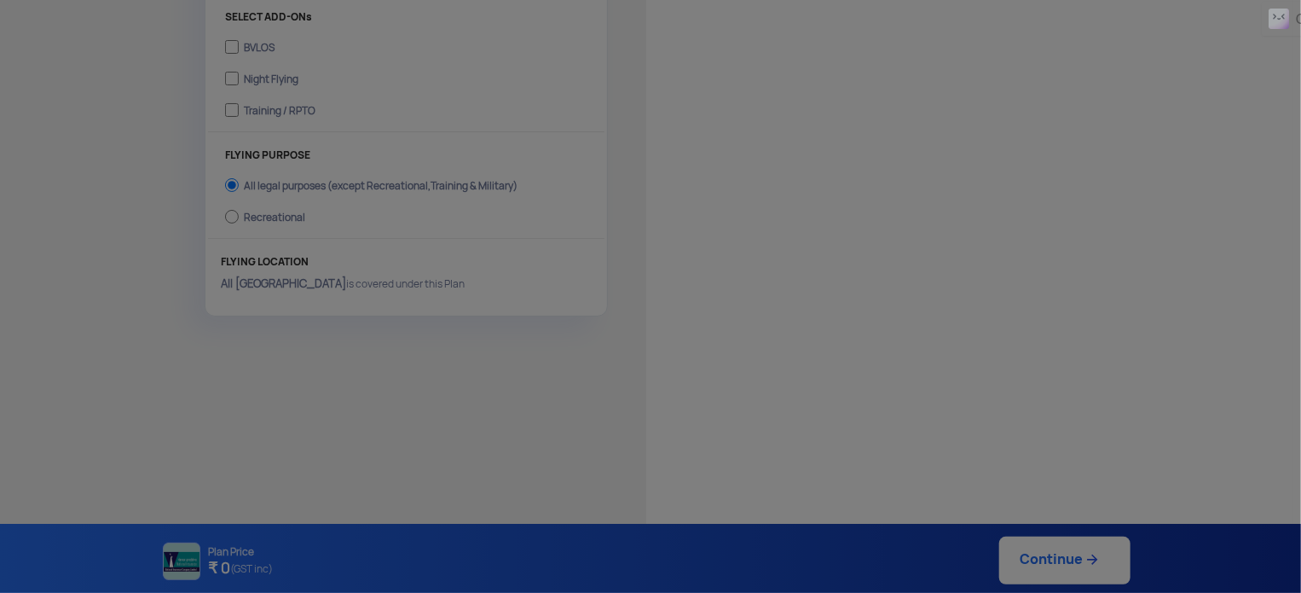
scroll to position [622, 0]
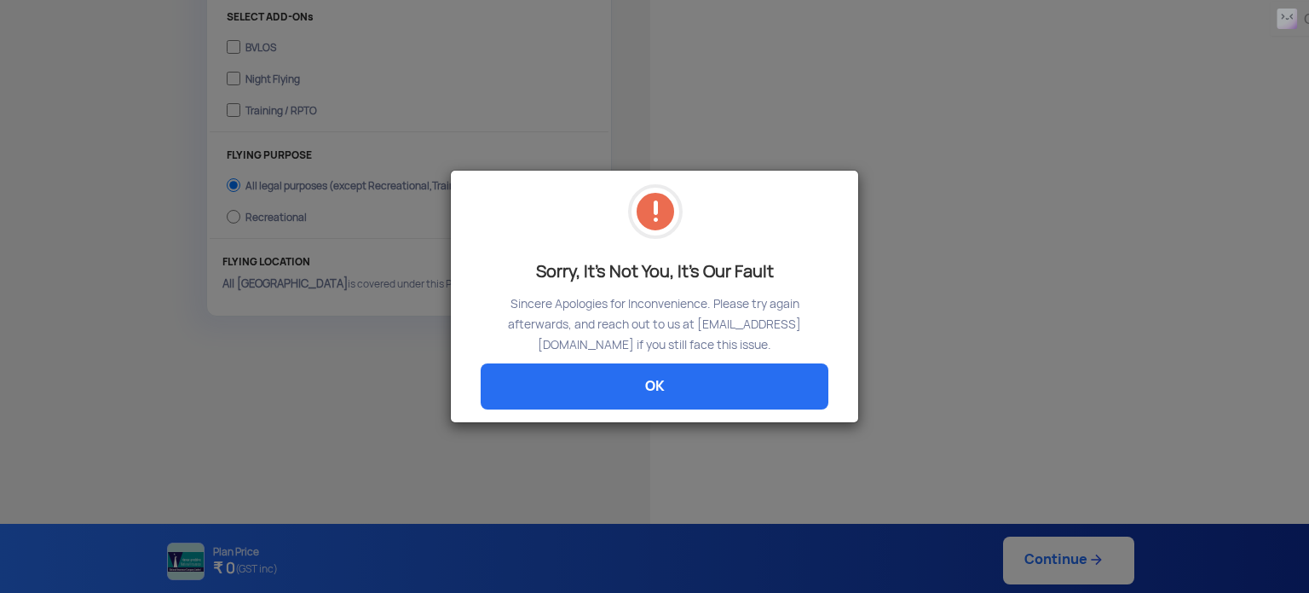
click at [614, 378] on link "OK" at bounding box center [655, 386] width 348 height 46
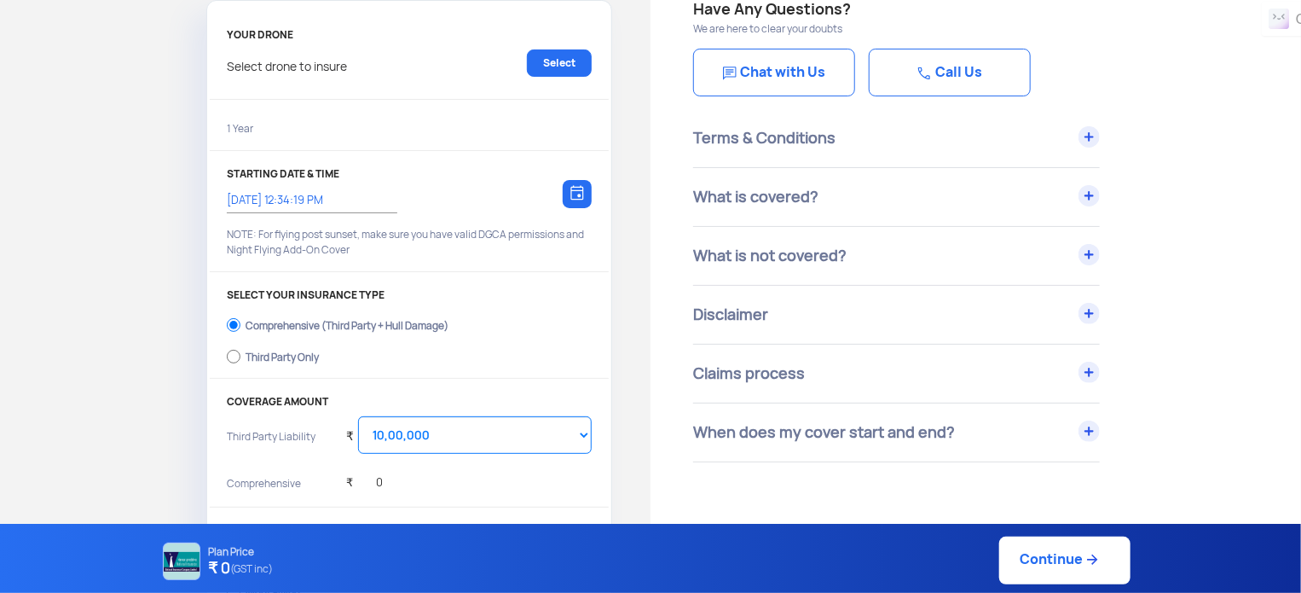
scroll to position [106, 0]
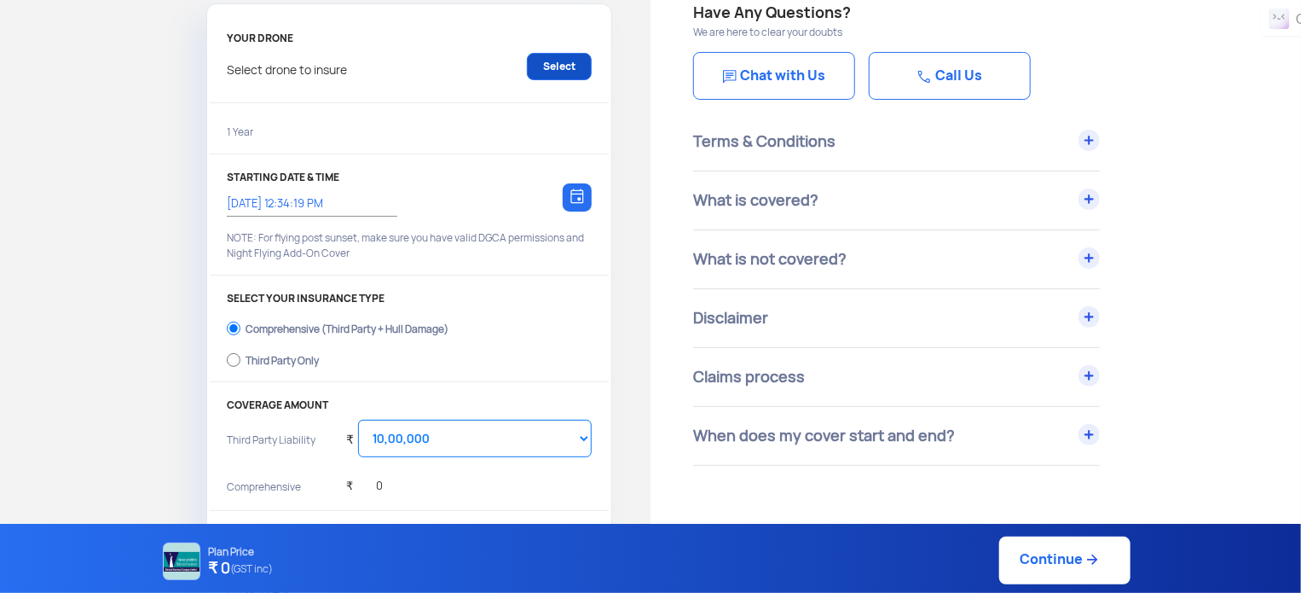
click at [554, 67] on link "Select" at bounding box center [559, 66] width 65 height 27
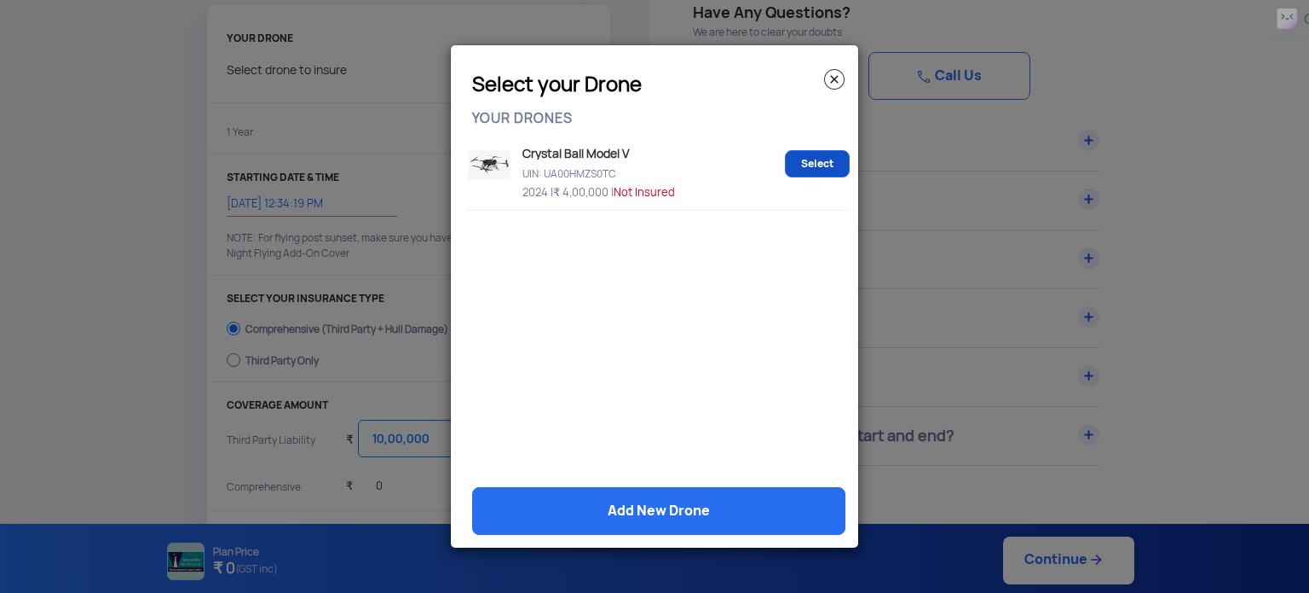
click at [821, 169] on link "Select" at bounding box center [817, 163] width 65 height 27
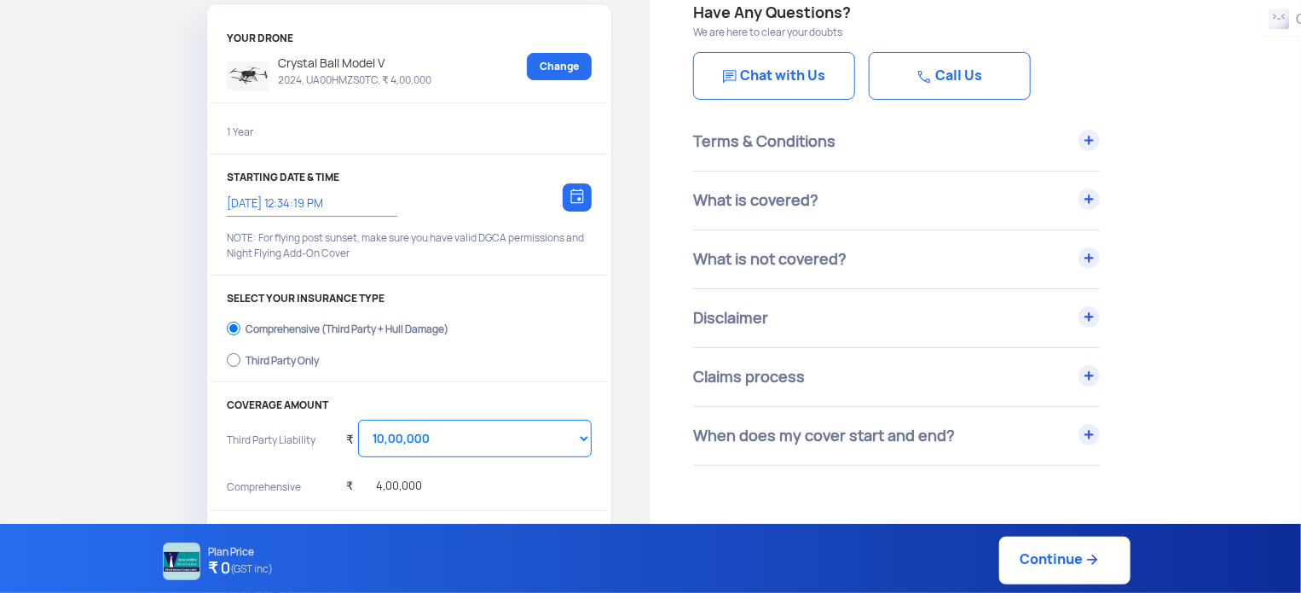
click at [580, 194] on img at bounding box center [577, 195] width 14 height 15
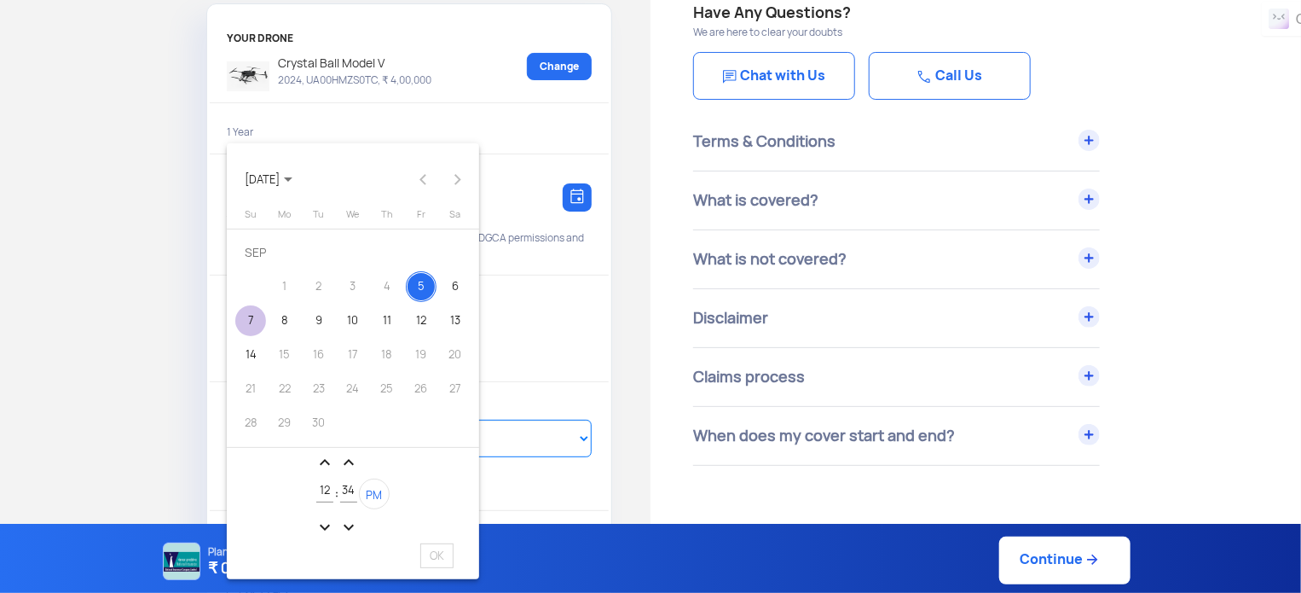
click at [247, 320] on div "7" at bounding box center [250, 320] width 31 height 31
click at [351, 522] on mat-icon "expand_more" at bounding box center [348, 527] width 20 height 20
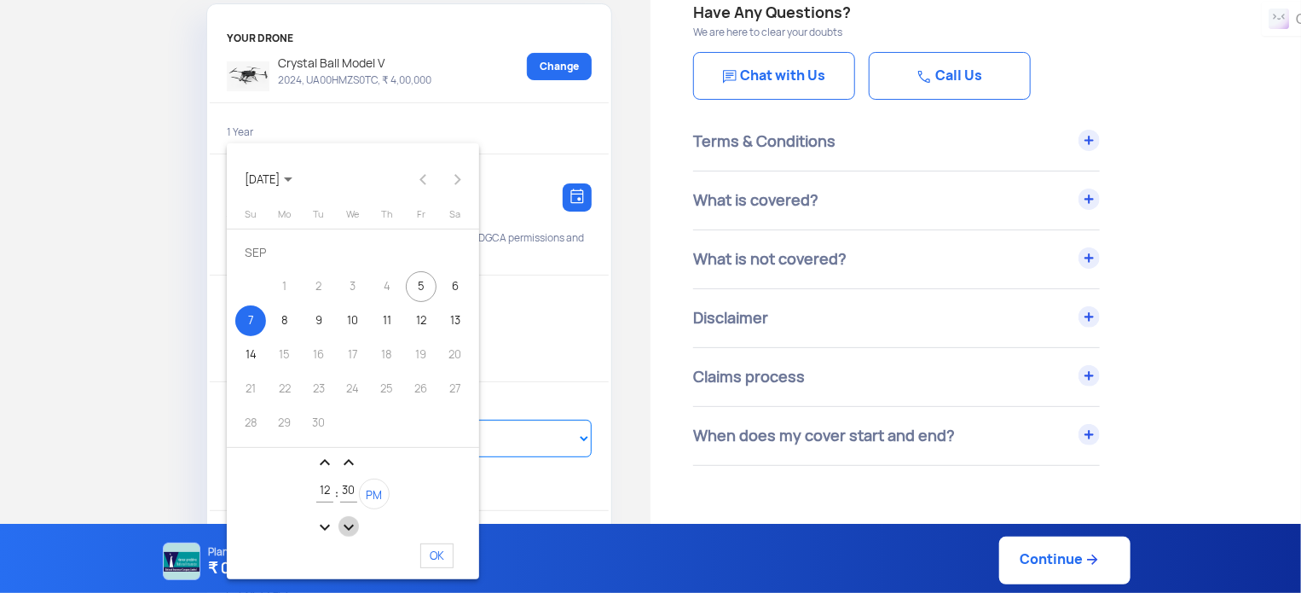
click at [351, 522] on mat-icon "expand_more" at bounding box center [348, 527] width 20 height 20
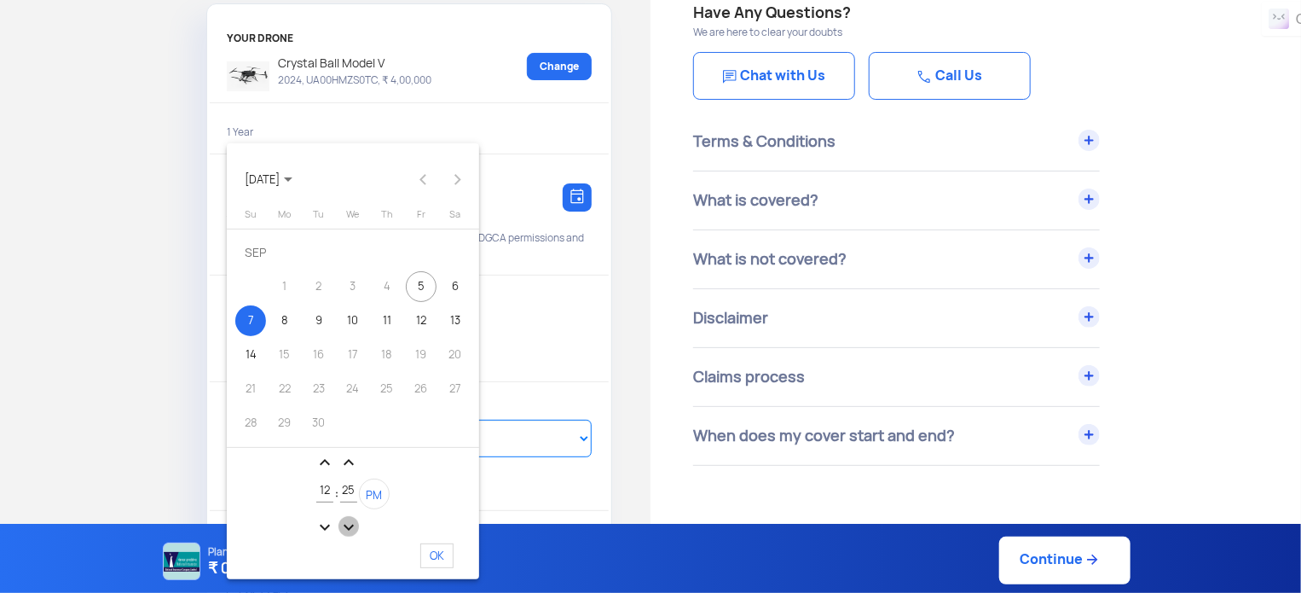
click at [351, 522] on mat-icon "expand_more" at bounding box center [348, 527] width 20 height 20
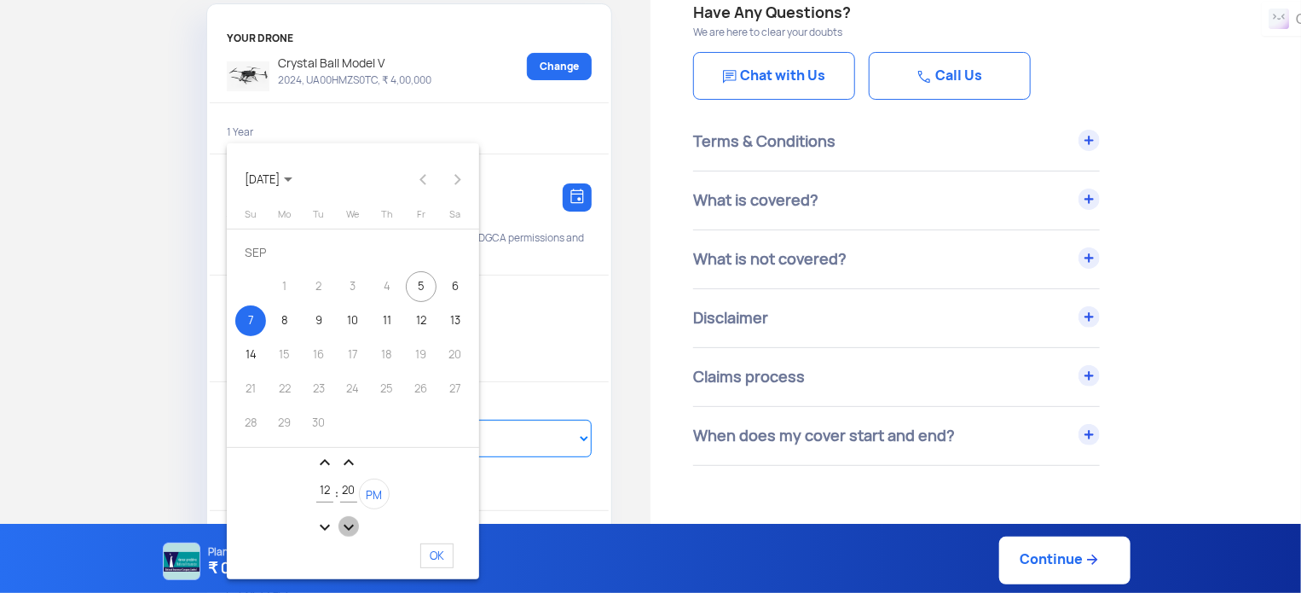
click at [351, 522] on mat-icon "expand_more" at bounding box center [348, 527] width 20 height 20
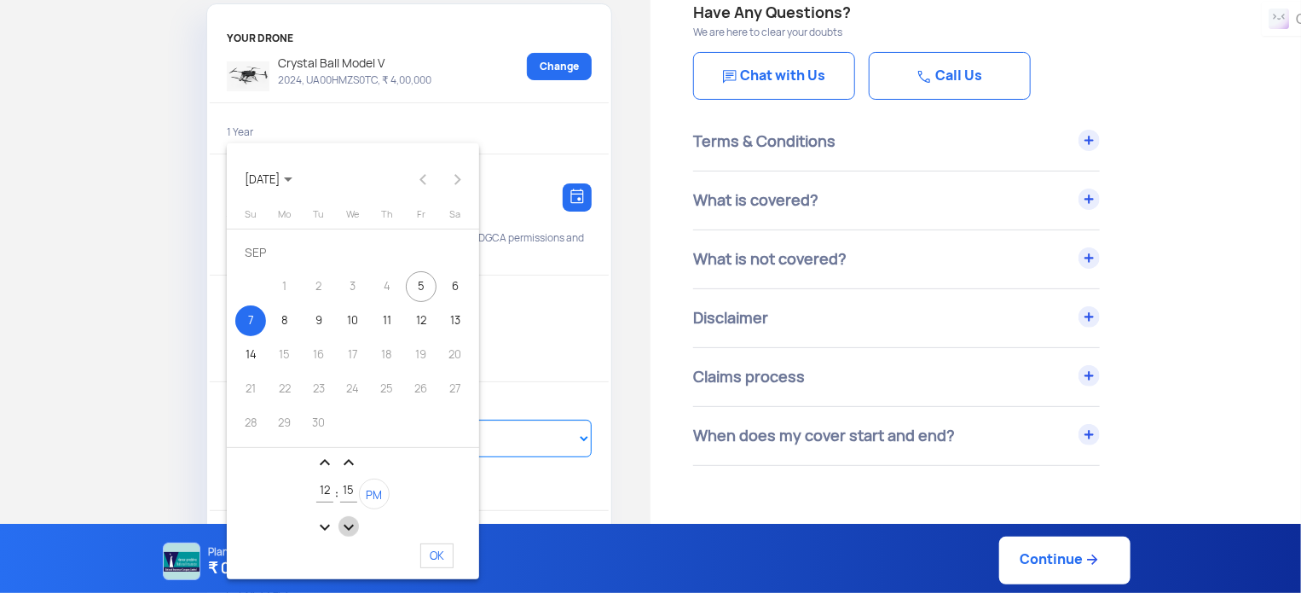
click at [351, 522] on mat-icon "expand_more" at bounding box center [348, 527] width 20 height 20
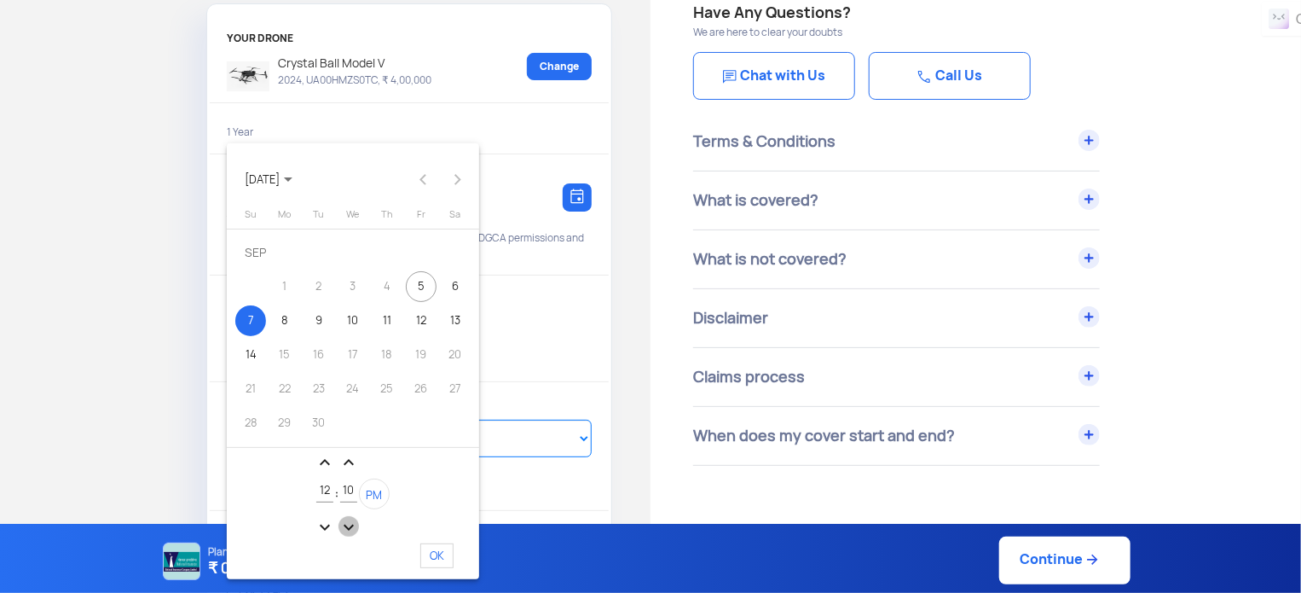
click at [351, 522] on mat-icon "expand_more" at bounding box center [348, 527] width 20 height 20
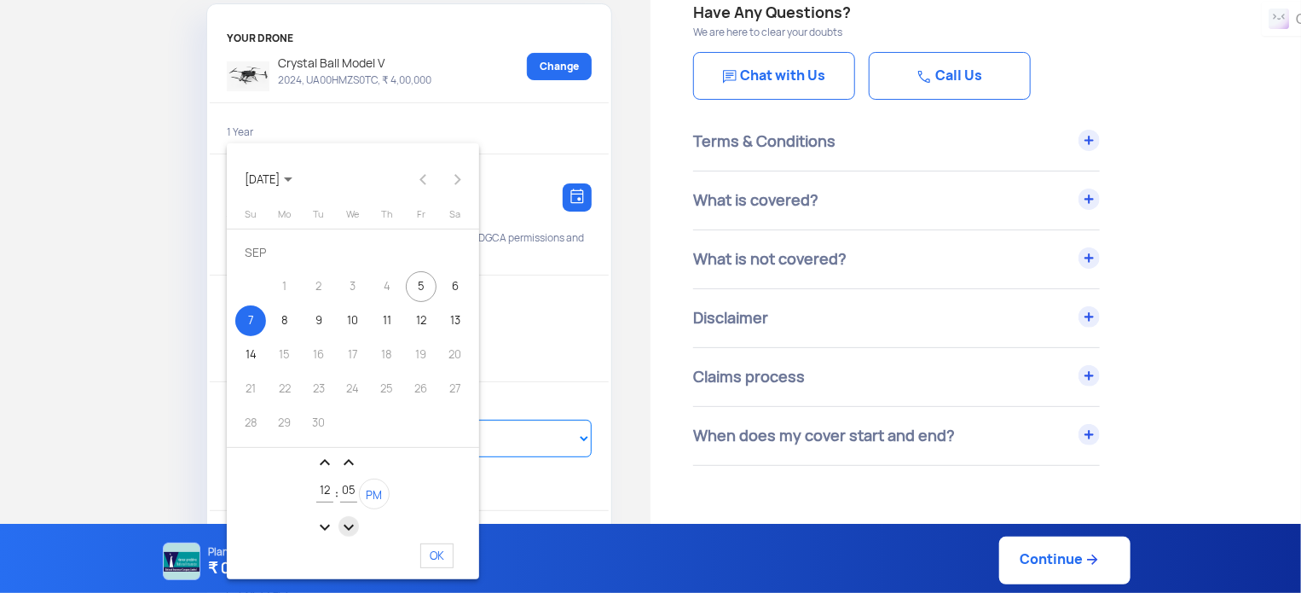
click at [351, 522] on mat-icon "expand_more" at bounding box center [348, 527] width 20 height 20
type input "01"
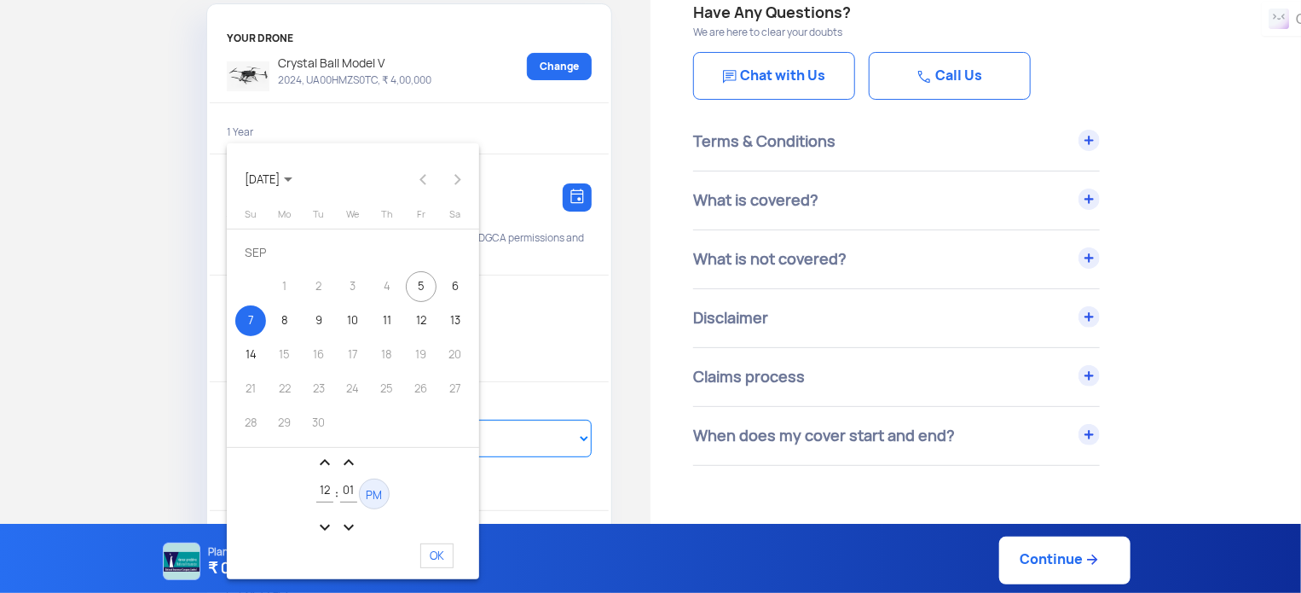
click at [375, 496] on span "PM" at bounding box center [375, 495] width 16 height 14
click at [433, 555] on span "OK" at bounding box center [436, 555] width 33 height 25
type input "[DATE] 12:01:19 AM"
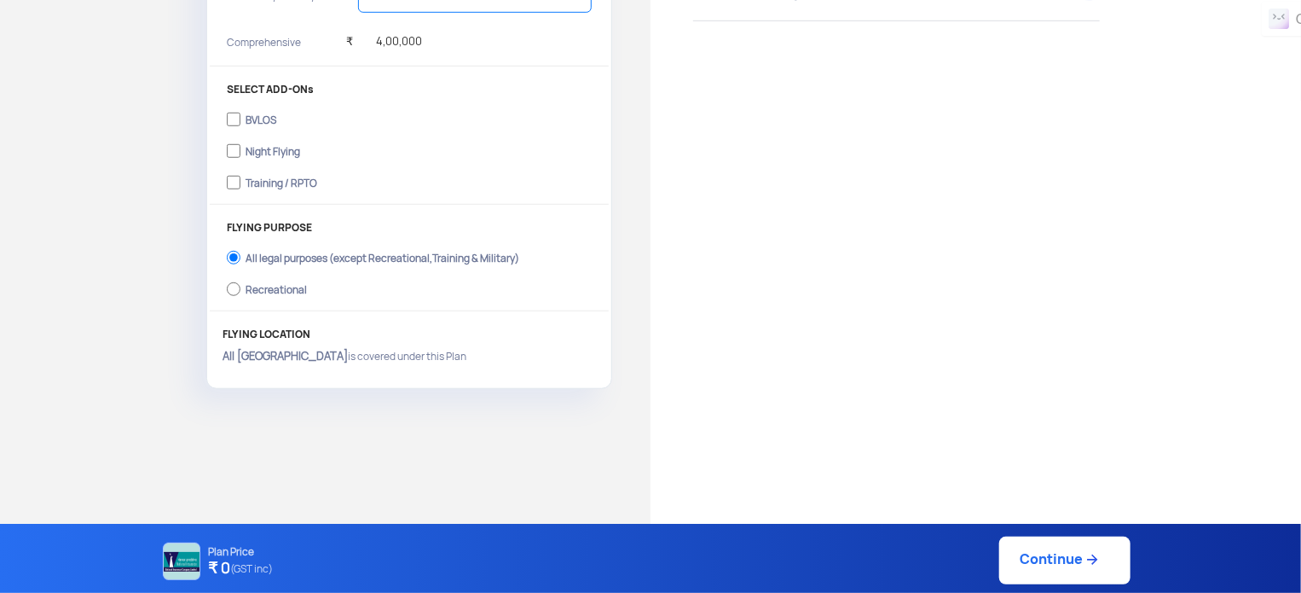
scroll to position [552, 0]
click at [1075, 569] on link "Continue" at bounding box center [1064, 560] width 131 height 48
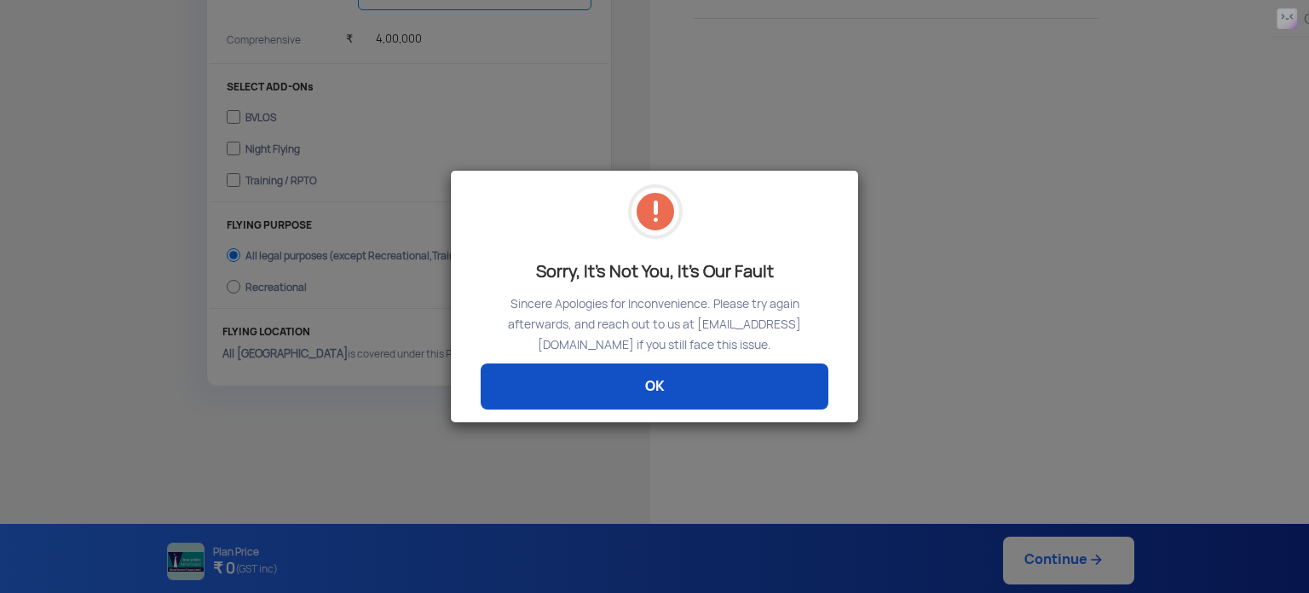
click at [716, 388] on link "OK" at bounding box center [655, 386] width 348 height 46
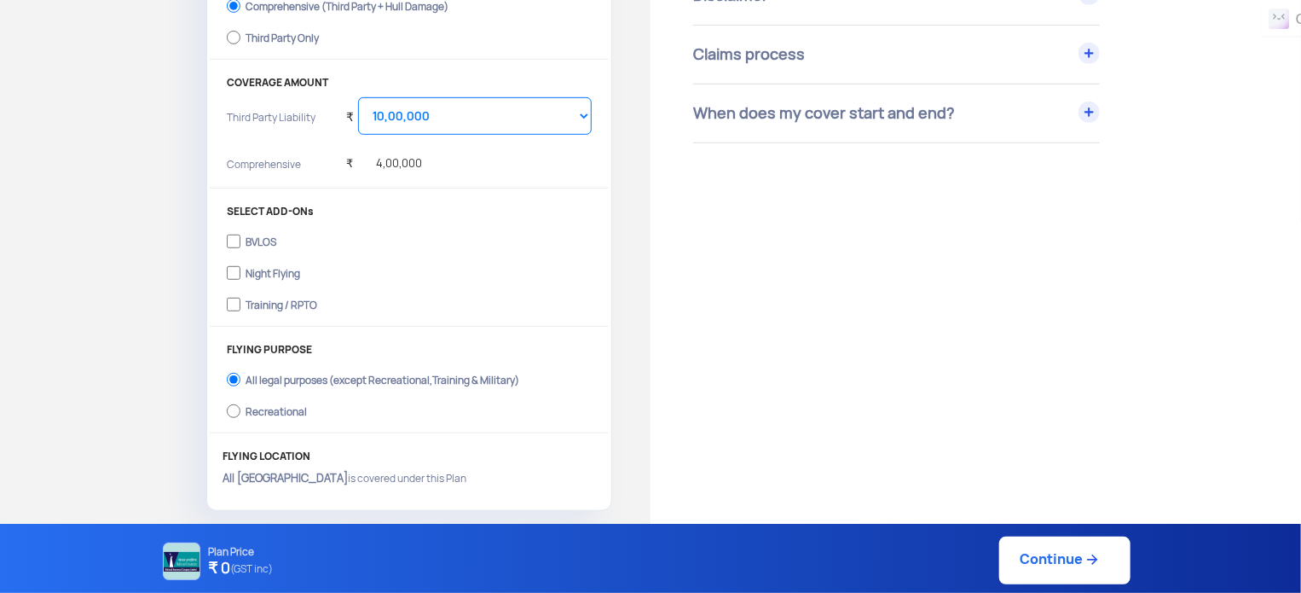
scroll to position [427, 0]
click at [234, 299] on input "Training / RPTO" at bounding box center [234, 305] width 14 height 24
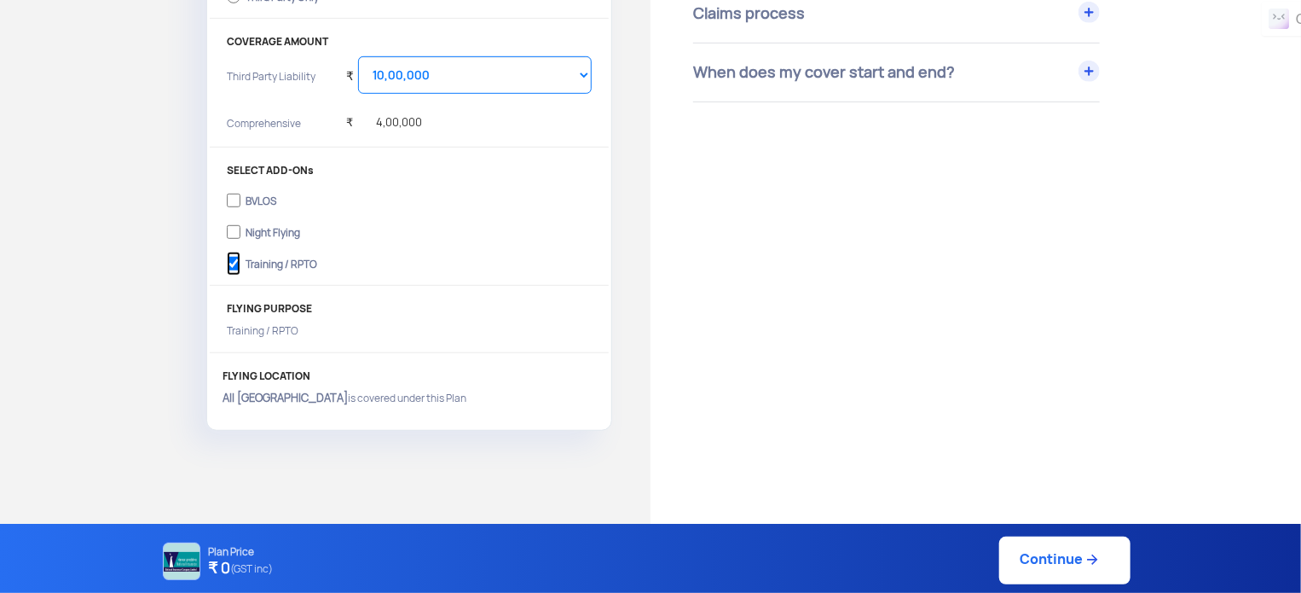
scroll to position [470, 0]
click at [235, 263] on input "Training / RPTO" at bounding box center [234, 263] width 14 height 24
checkbox input "false"
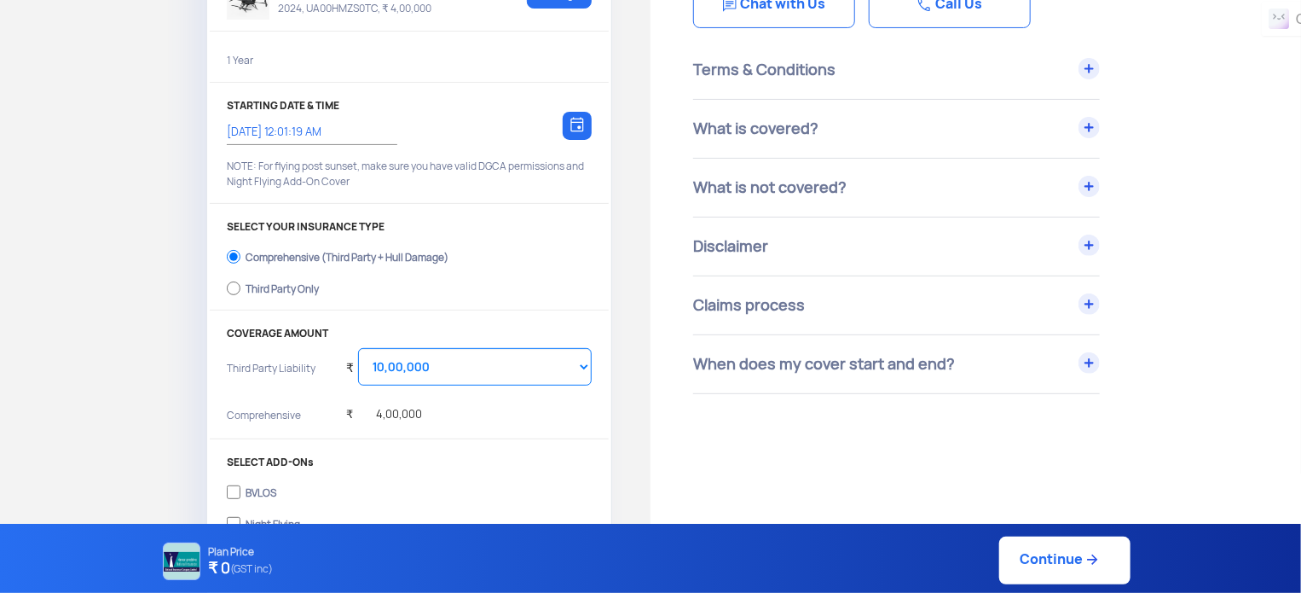
scroll to position [174, 0]
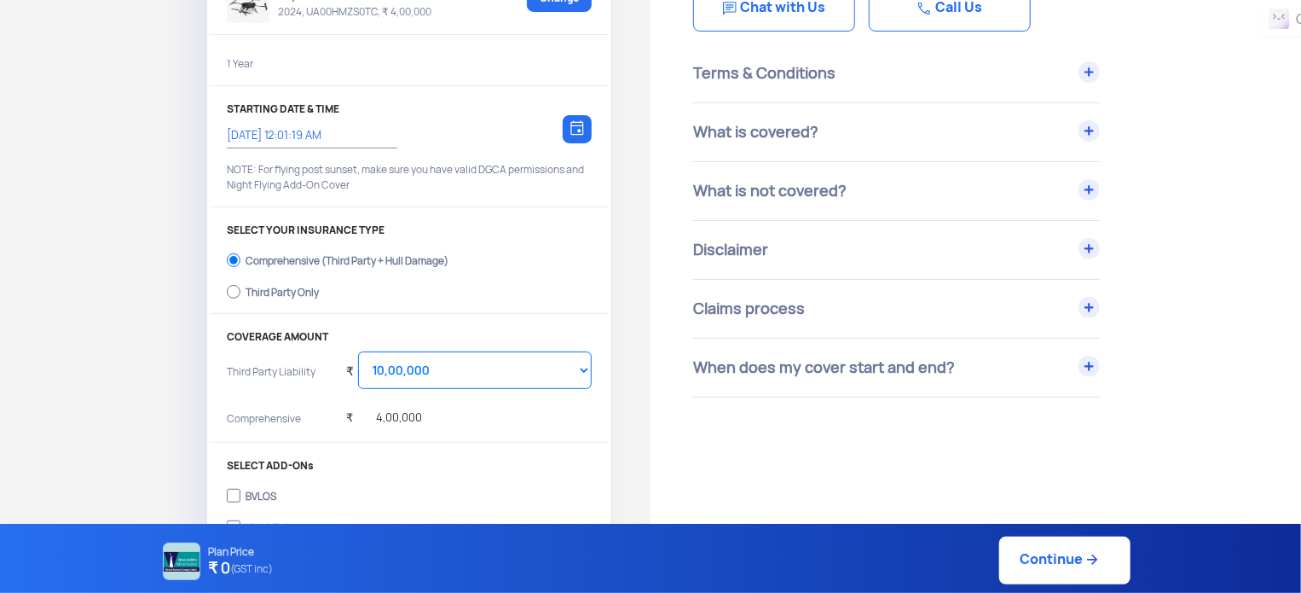
click at [579, 131] on img at bounding box center [577, 127] width 14 height 15
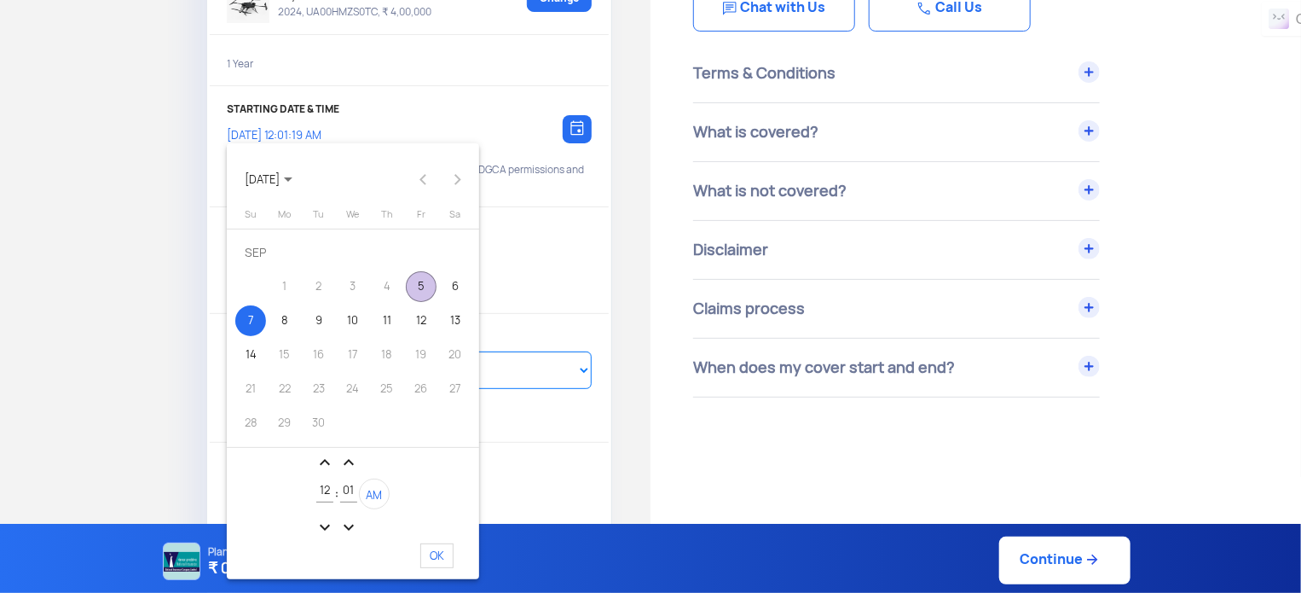
click at [422, 288] on div "5" at bounding box center [421, 286] width 31 height 31
click at [369, 492] on span "AM" at bounding box center [375, 495] width 16 height 14
click at [369, 492] on span "PM" at bounding box center [375, 495] width 16 height 14
click at [454, 288] on div "6" at bounding box center [455, 286] width 31 height 31
click at [439, 552] on span "OK" at bounding box center [436, 555] width 33 height 25
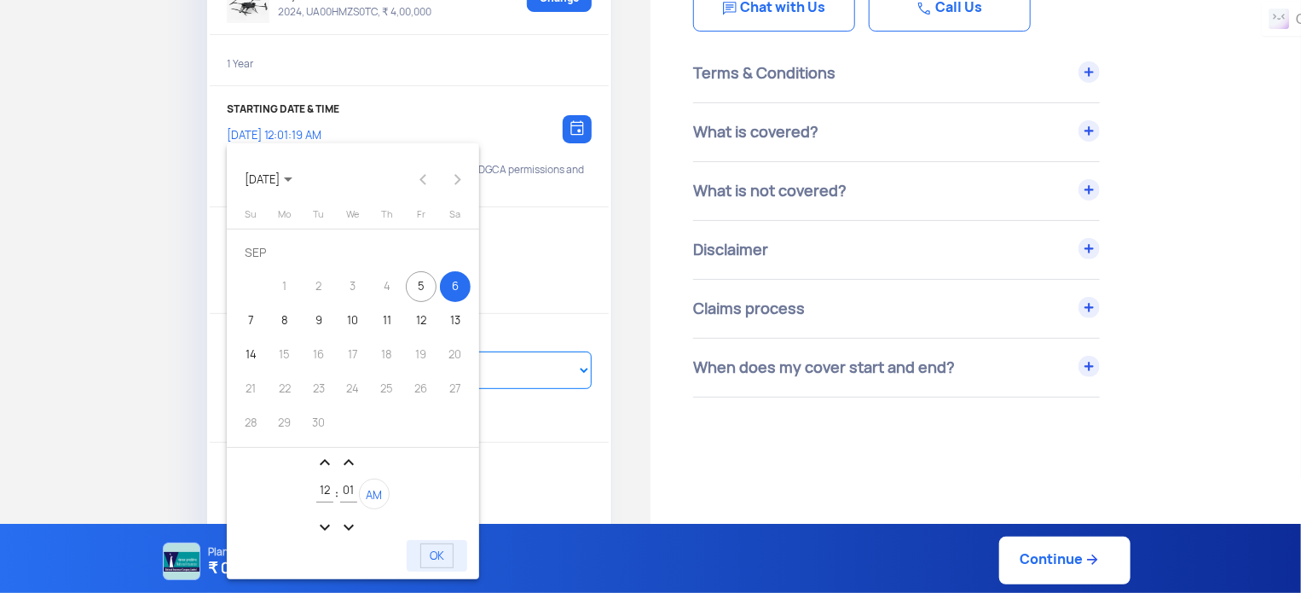
type input "[DATE] 12:01:19 AM"
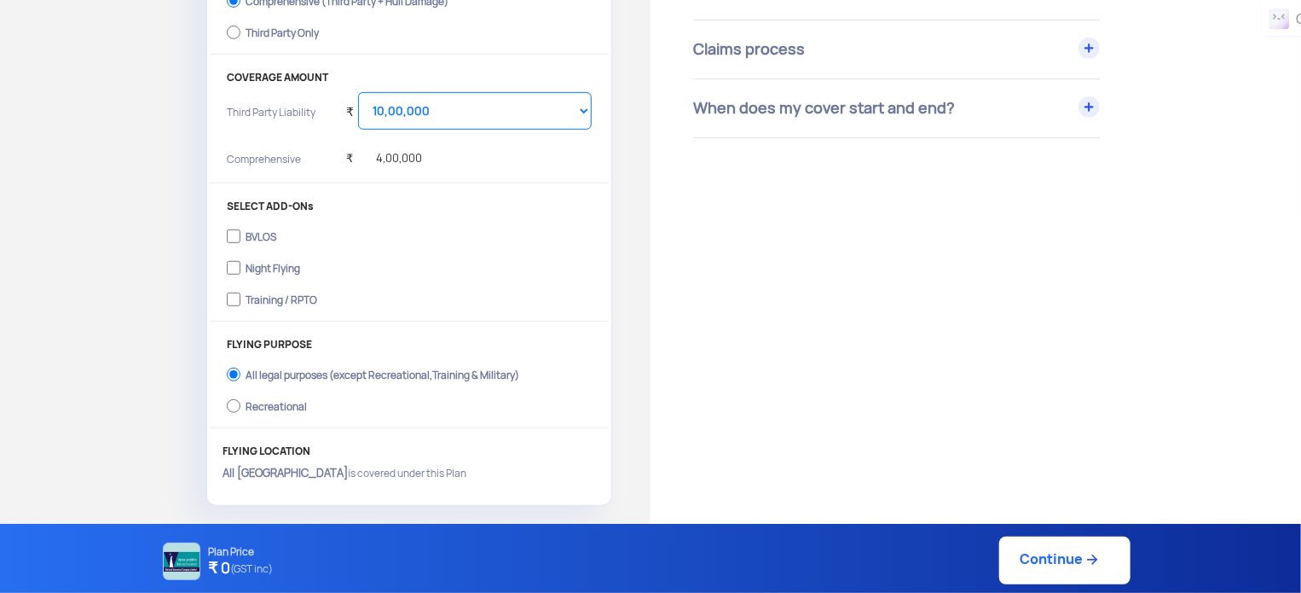
scroll to position [436, 0]
click at [202, 565] on div "Plan Price ₹ 0 (GST inc)" at bounding box center [218, 560] width 119 height 48
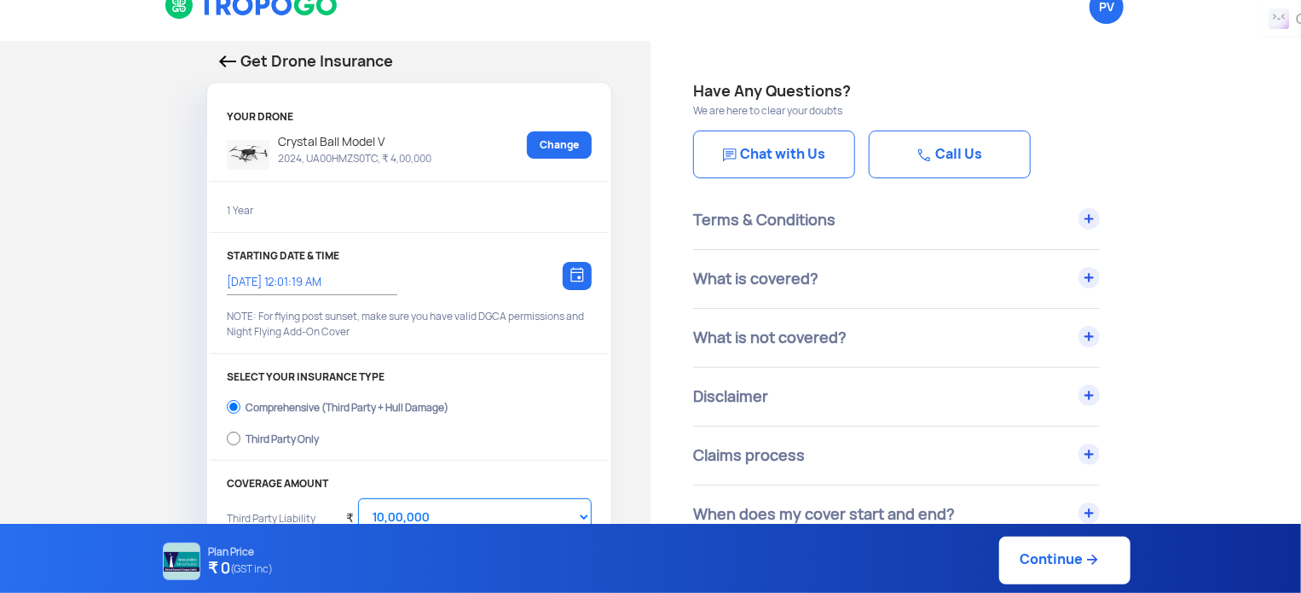
scroll to position [0, 0]
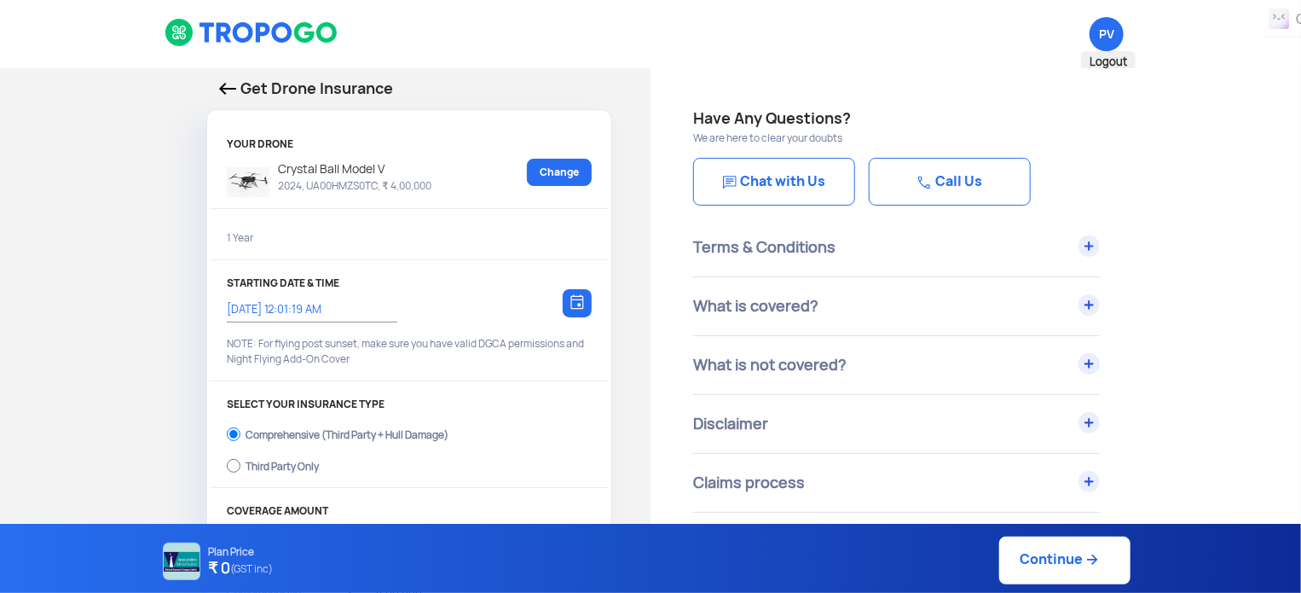
click at [1110, 43] on span "PV Logout" at bounding box center [1107, 34] width 34 height 34
click at [1110, 64] on span "Logout" at bounding box center [1108, 62] width 55 height 22
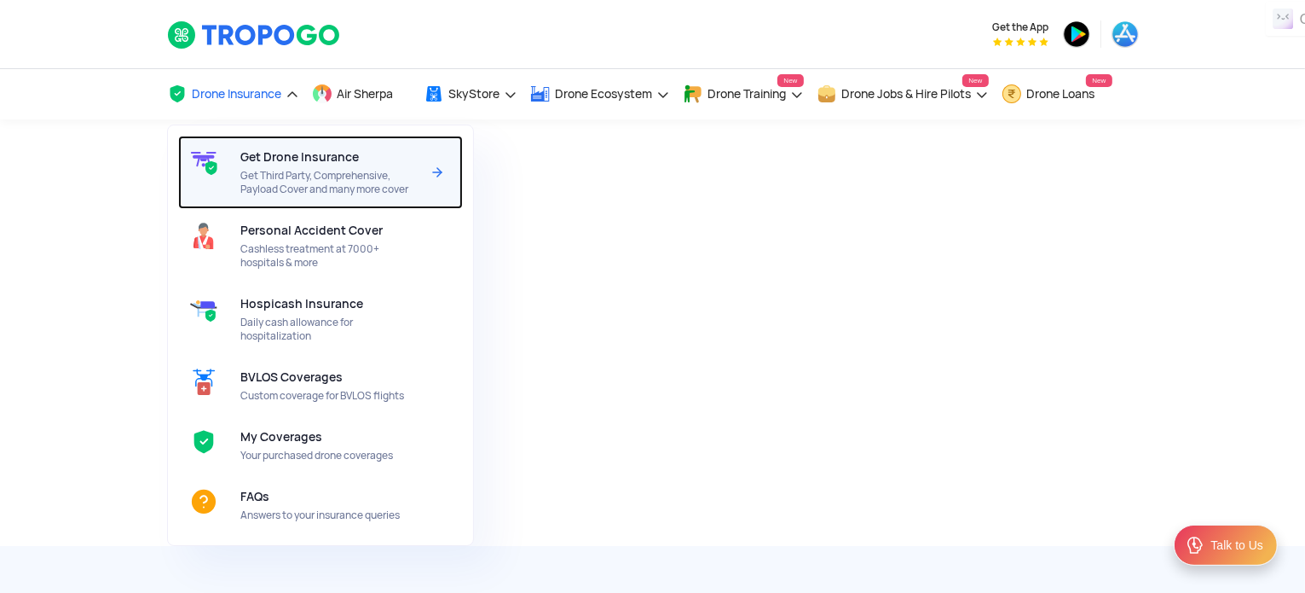
click at [263, 176] on span "Get Third Party, Comprehensive, Payload Cover and many more cover" at bounding box center [330, 182] width 180 height 27
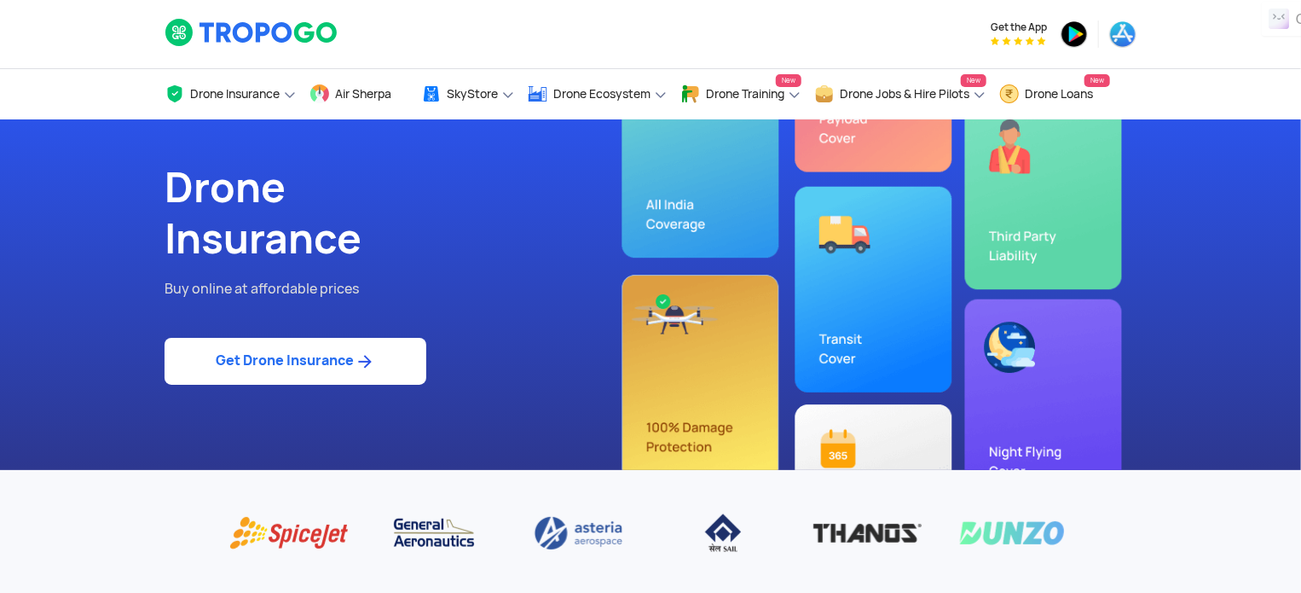
click at [304, 366] on link "Get Drone Insurance" at bounding box center [296, 361] width 262 height 47
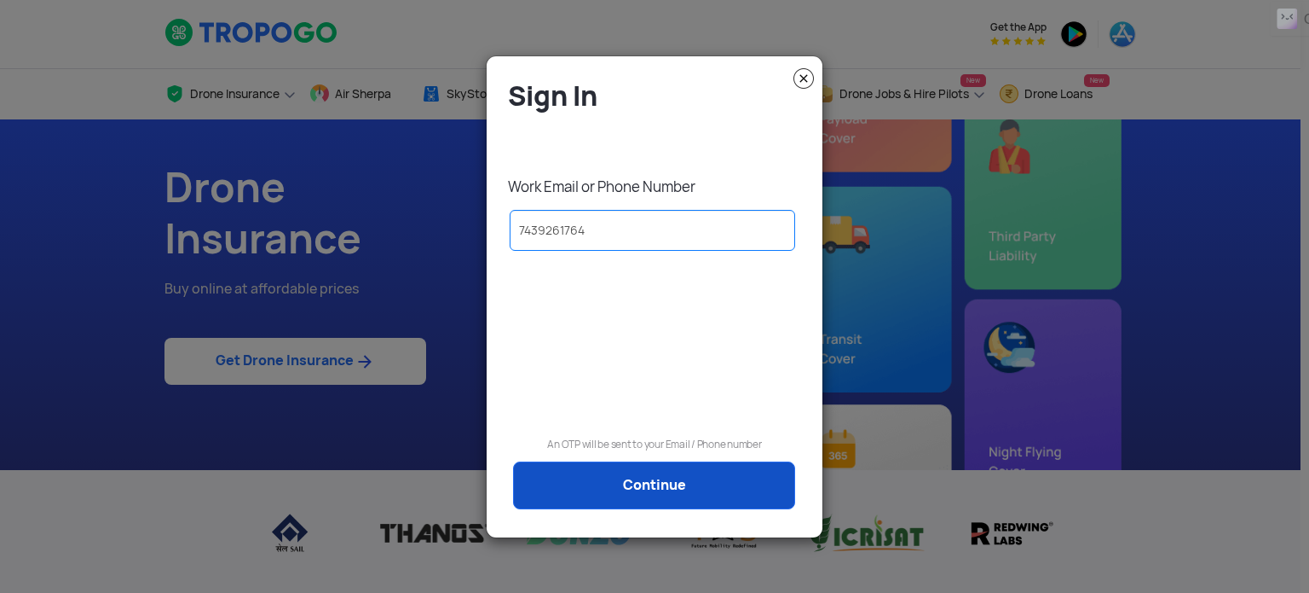
type input "7439261764"
click at [610, 477] on link "Continue" at bounding box center [654, 485] width 282 height 48
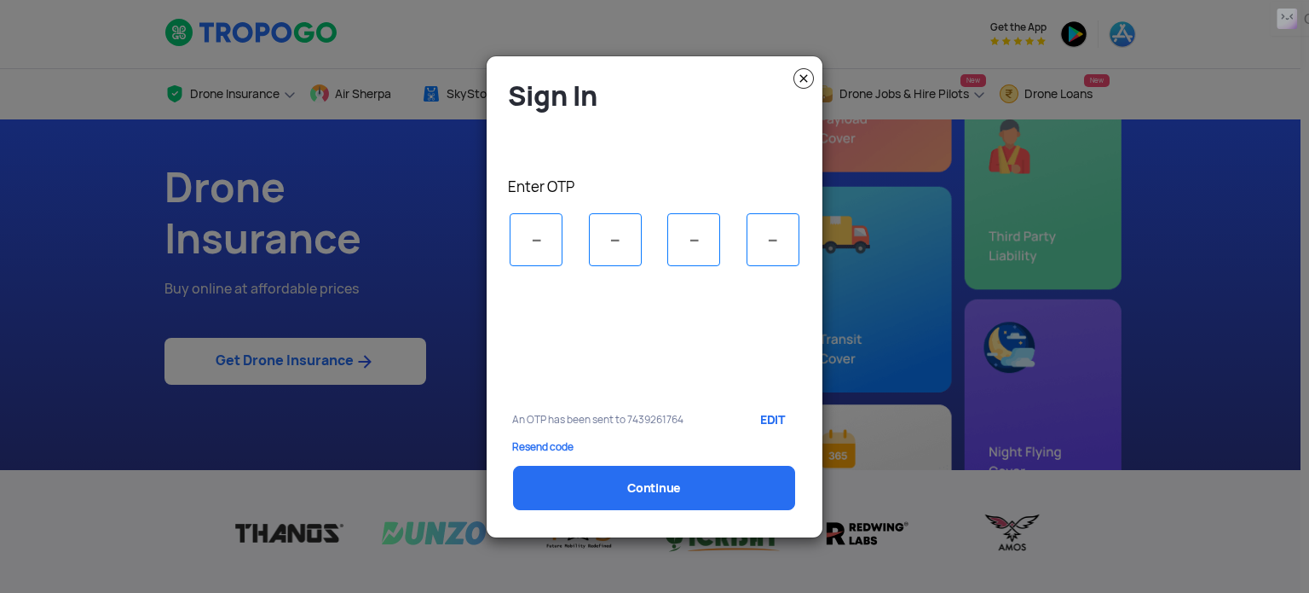
click at [805, 78] on img at bounding box center [804, 78] width 20 height 20
